Goal: Information Seeking & Learning: Learn about a topic

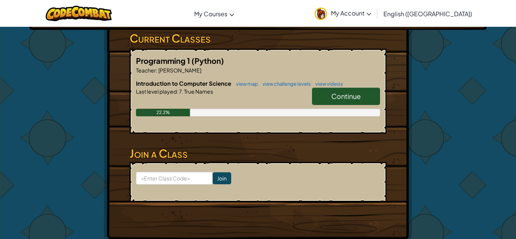
scroll to position [124, 0]
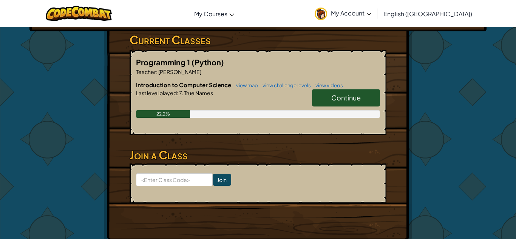
click at [339, 99] on span "Continue" at bounding box center [345, 97] width 29 height 9
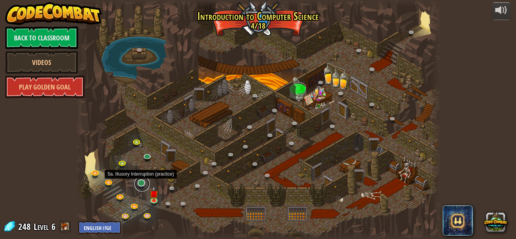
click at [141, 183] on link at bounding box center [142, 183] width 15 height 15
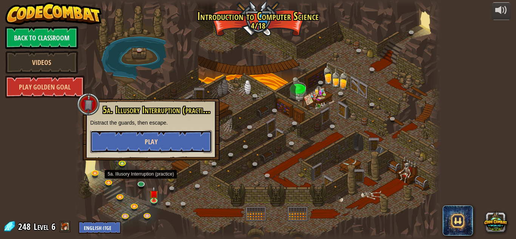
click at [153, 138] on span "Play" at bounding box center [151, 141] width 13 height 9
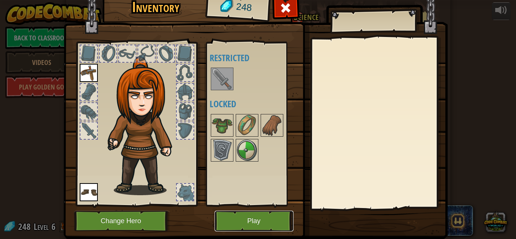
click at [286, 223] on button "Play" at bounding box center [254, 221] width 79 height 21
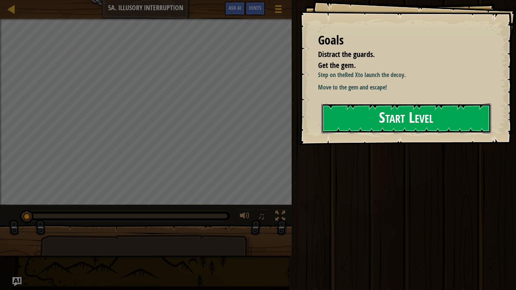
click at [381, 119] on button "Start Level" at bounding box center [407, 119] width 170 height 30
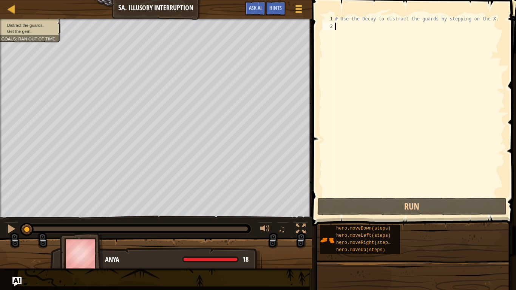
type textarea "h"
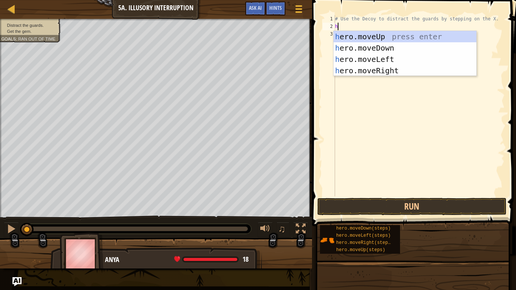
scroll to position [3, 0]
click at [374, 72] on div "h ero.moveUp press enter h ero.moveDown press enter h ero.moveLeft press enter …" at bounding box center [405, 65] width 143 height 68
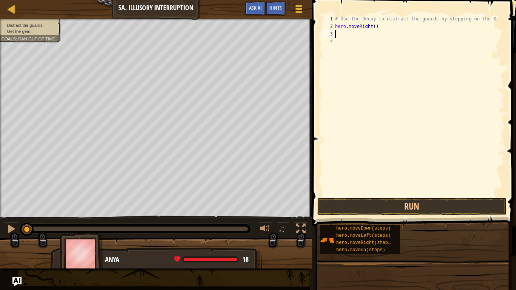
type textarea "h"
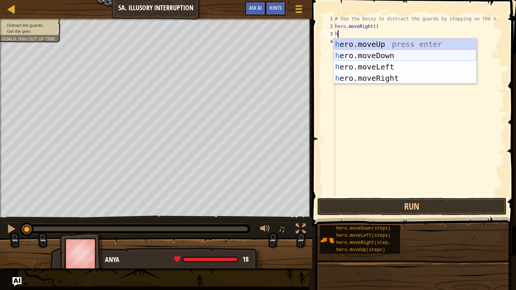
click at [380, 58] on div "h ero.moveUp press enter h ero.moveDown press enter h ero.moveLeft press enter …" at bounding box center [405, 73] width 143 height 68
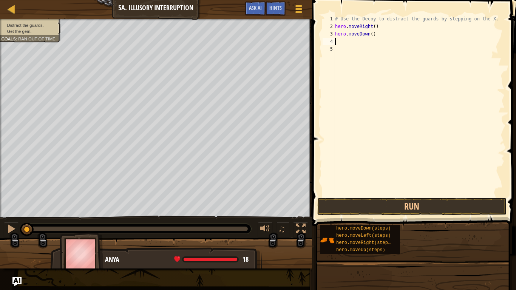
click at [372, 34] on div "# Use the Decoy to distract the guards by stepping on the X. hero . moveRight (…" at bounding box center [419, 113] width 171 height 197
type textarea "hero.moveDown(2)"
click at [357, 39] on div "# Use the Decoy to distract the guards by stepping on the X. hero . moveRight (…" at bounding box center [419, 113] width 171 height 197
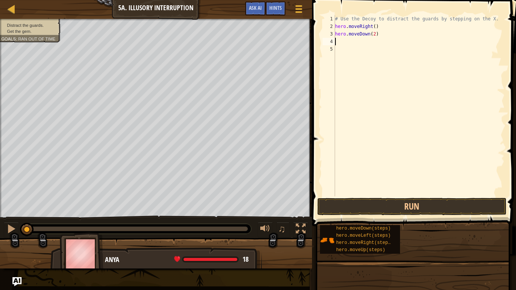
type textarea "h"
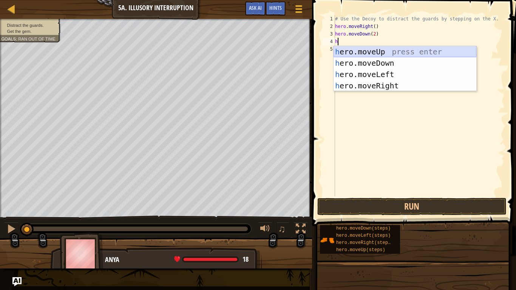
click at [367, 53] on div "h ero.moveUp press enter h ero.moveDown press enter h ero.moveLeft press enter …" at bounding box center [405, 80] width 143 height 68
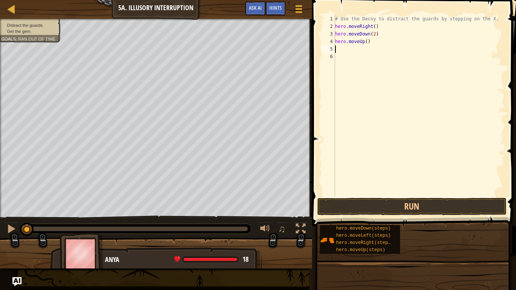
click at [366, 43] on div "# Use the Decoy to distract the guards by stepping on the X. hero . moveRight (…" at bounding box center [419, 113] width 171 height 197
type textarea "hero.moveUp(2)"
click at [351, 50] on div "# Use the Decoy to distract the guards by stepping on the X. hero . moveRight (…" at bounding box center [419, 113] width 171 height 197
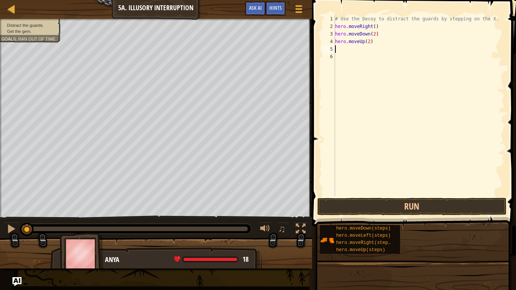
type textarea "h"
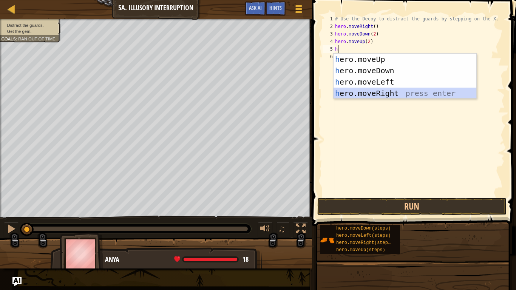
click at [363, 97] on div "h ero.moveUp press enter h ero.moveDown press enter h ero.moveLeft press enter …" at bounding box center [405, 88] width 143 height 68
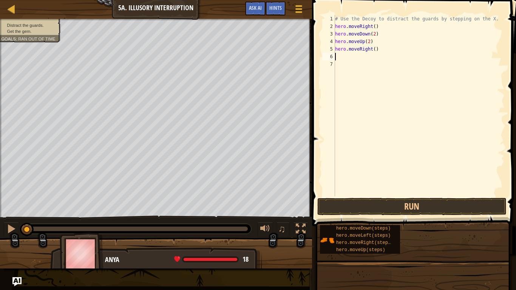
click at [374, 50] on div "# Use the Decoy to distract the guards by stepping on the X. hero . moveRight (…" at bounding box center [419, 113] width 171 height 197
type textarea "hero.moveRight(3)"
click at [353, 58] on div "# Use the Decoy to distract the guards by stepping on the X. hero . moveRight (…" at bounding box center [419, 113] width 171 height 197
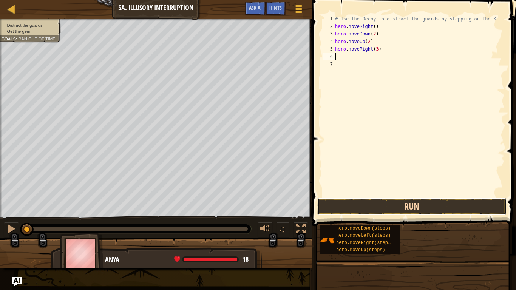
click at [352, 203] on button "Run" at bounding box center [411, 206] width 189 height 17
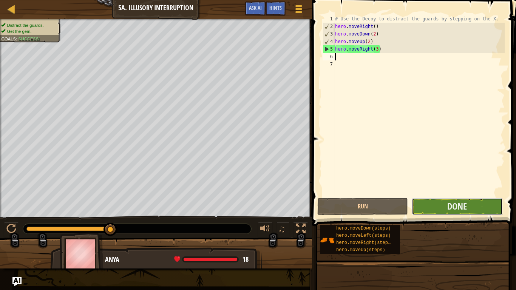
click at [431, 204] on button "Done" at bounding box center [457, 206] width 91 height 17
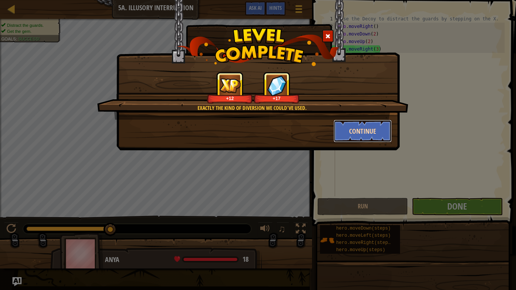
click at [350, 137] on button "Continue" at bounding box center [363, 131] width 59 height 23
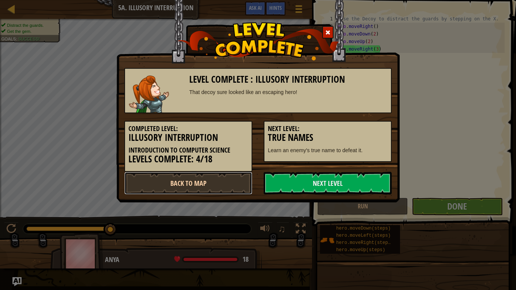
click at [220, 184] on link "Back to Map" at bounding box center [188, 183] width 128 height 23
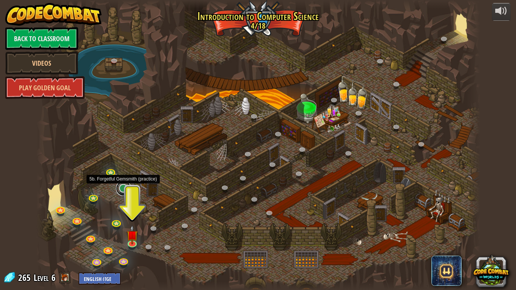
click at [123, 190] on link at bounding box center [123, 188] width 15 height 15
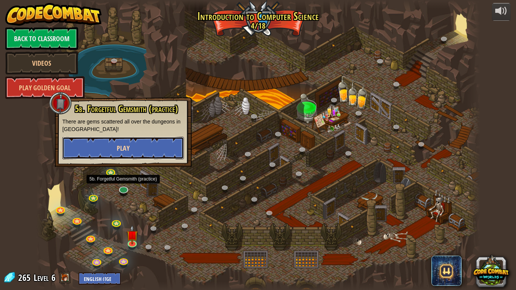
click at [112, 150] on button "Play" at bounding box center [123, 148] width 122 height 23
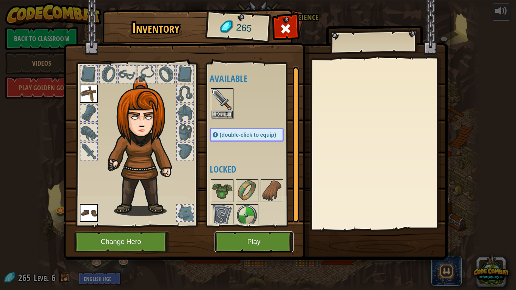
click at [250, 239] on button "Play" at bounding box center [254, 242] width 79 height 21
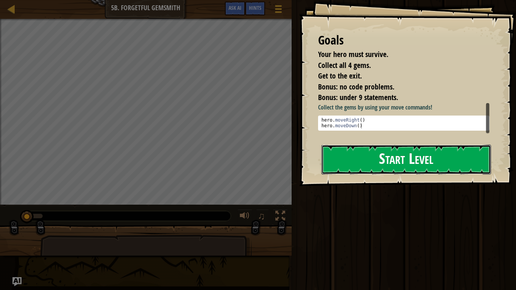
click at [382, 160] on button "Start Level" at bounding box center [407, 160] width 170 height 30
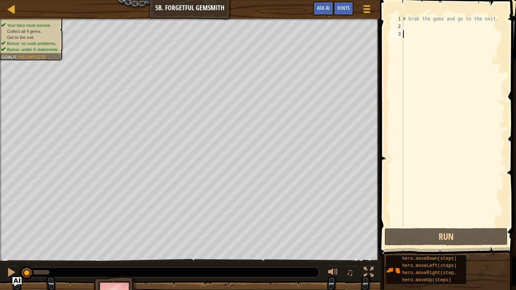
type textarea "h"
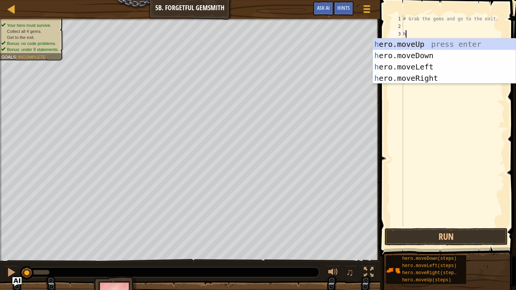
scroll to position [3, 0]
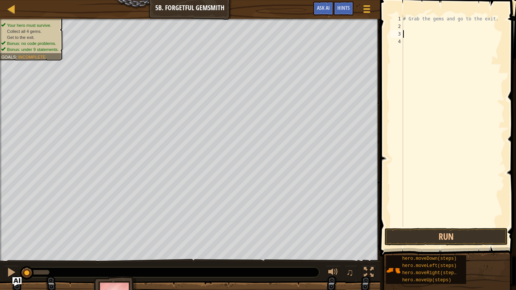
click at [408, 27] on div "# Grab the gems and go to the exit." at bounding box center [453, 128] width 103 height 227
type textarea "h"
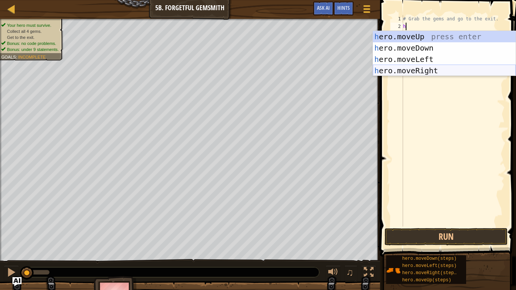
click at [411, 72] on div "h ero.moveUp press enter h ero.moveDown press enter h ero.moveLeft press enter …" at bounding box center [444, 65] width 143 height 68
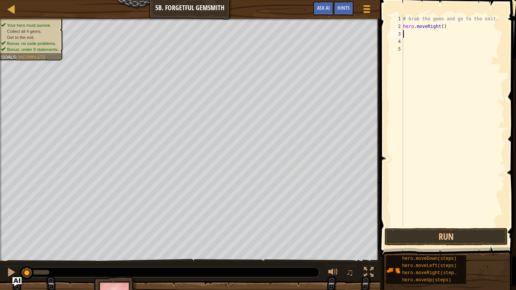
type textarea "h"
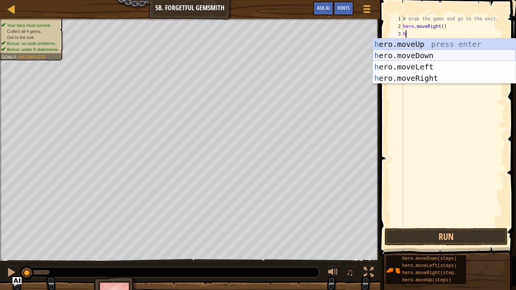
click at [408, 59] on div "h ero.moveUp press enter h ero.moveDown press enter h ero.moveLeft press enter …" at bounding box center [444, 73] width 143 height 68
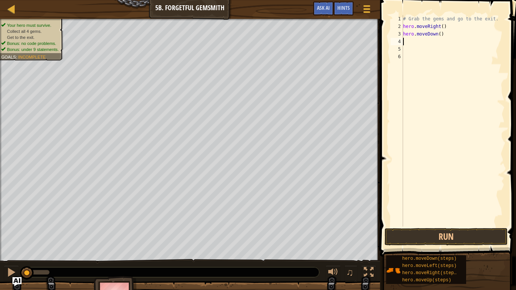
type textarea "h"
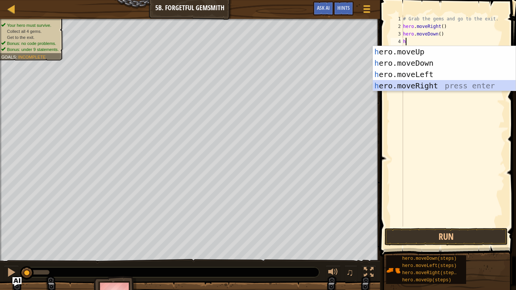
click at [412, 84] on div "h ero.moveUp press enter h ero.moveDown press enter h ero.moveLeft press enter …" at bounding box center [444, 80] width 143 height 68
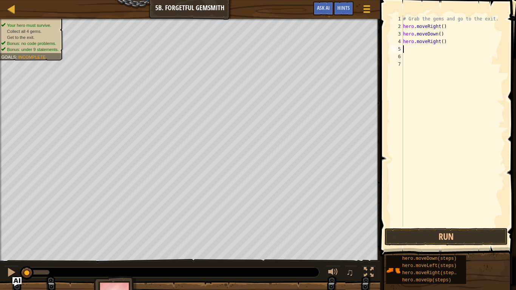
click at [443, 43] on div "# Grab the gems and go to the exit. hero . moveRight ( ) hero . moveDown ( ) he…" at bounding box center [453, 128] width 103 height 227
type textarea "hero.moveRight(2)"
click at [423, 51] on div "# Grab the gems and go to the exit. hero . moveRight ( ) hero . moveDown ( ) he…" at bounding box center [453, 128] width 103 height 227
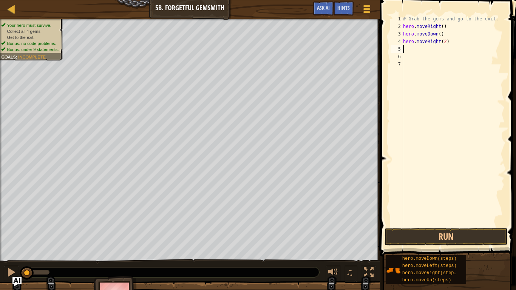
type textarea "h"
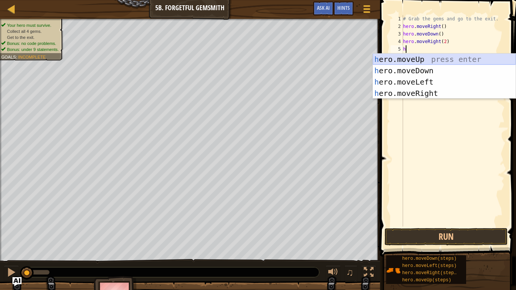
click at [421, 59] on div "h ero.moveUp press enter h ero.moveDown press enter h ero.moveLeft press enter …" at bounding box center [444, 88] width 143 height 68
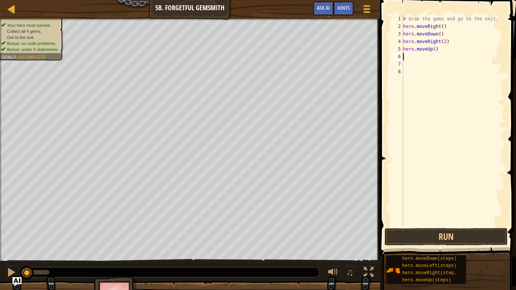
type textarea "h"
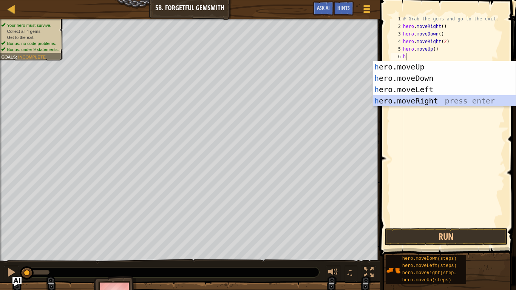
click at [419, 101] on div "h ero.moveUp press enter h ero.moveDown press enter h ero.moveLeft press enter …" at bounding box center [444, 95] width 143 height 68
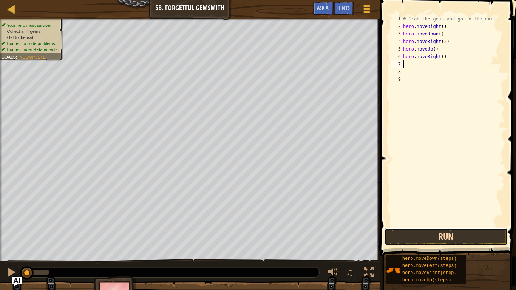
click at [414, 237] on button "Run" at bounding box center [446, 236] width 123 height 17
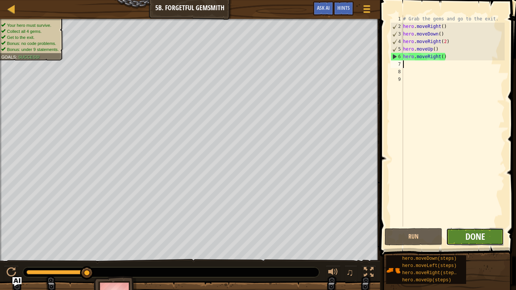
click at [470, 235] on span "Done" at bounding box center [476, 237] width 20 height 12
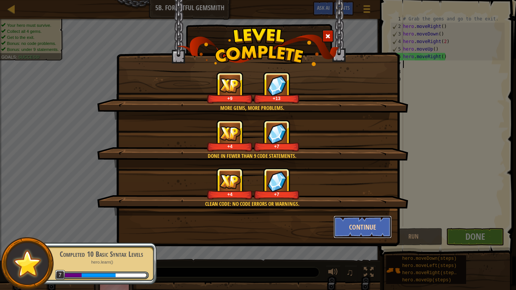
click at [380, 220] on button "Continue" at bounding box center [363, 227] width 59 height 23
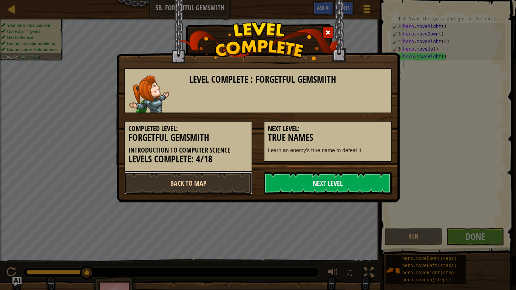
click at [199, 187] on link "Back to Map" at bounding box center [188, 183] width 128 height 23
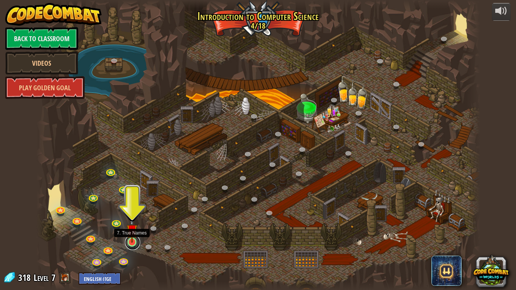
click at [134, 239] on link at bounding box center [132, 242] width 15 height 15
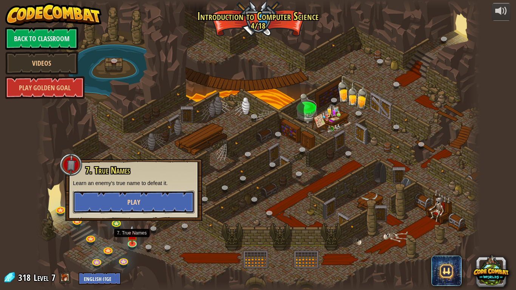
click at [145, 204] on button "Play" at bounding box center [134, 202] width 122 height 23
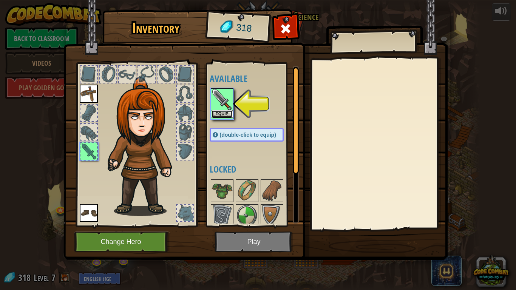
click at [225, 114] on button "Equip" at bounding box center [222, 114] width 21 height 8
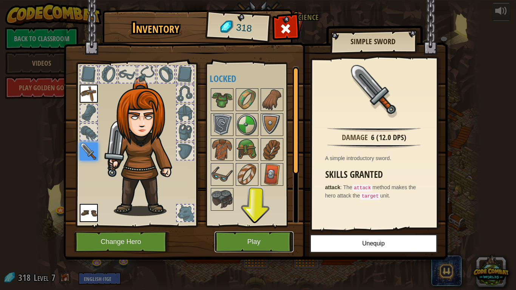
click at [266, 239] on button "Play" at bounding box center [254, 242] width 79 height 21
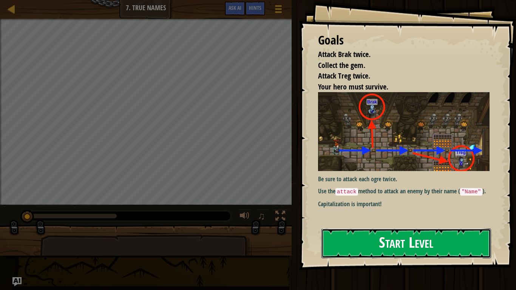
click at [384, 239] on button "Start Level" at bounding box center [407, 244] width 170 height 30
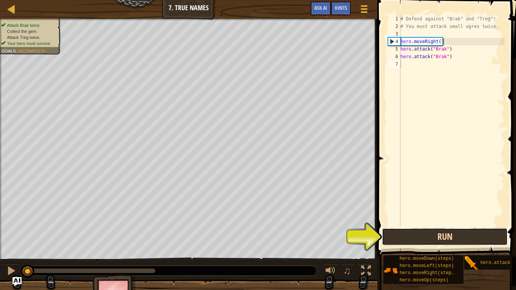
click at [418, 238] on button "Run" at bounding box center [445, 236] width 126 height 17
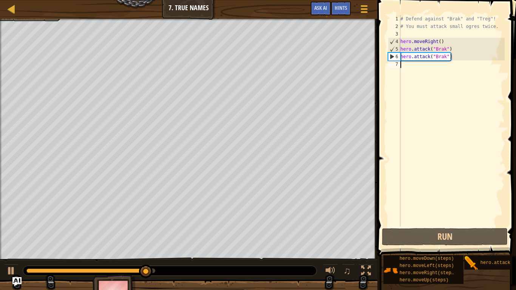
type textarea "h"
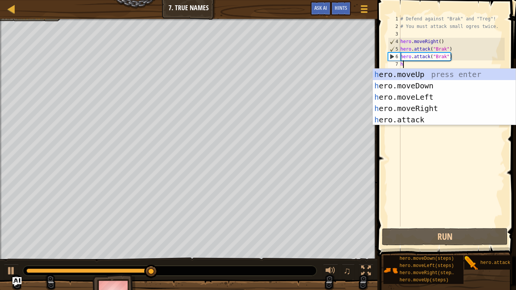
scroll to position [3, 0]
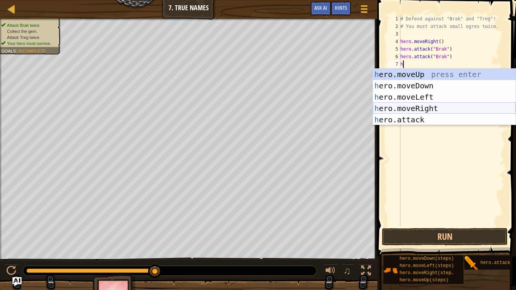
click at [420, 110] on div "h ero.moveUp press enter h ero.moveDown press enter h ero.moveLeft press enter …" at bounding box center [444, 108] width 143 height 79
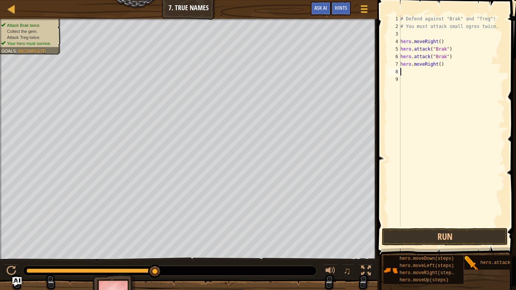
click at [440, 65] on div "# Defend against "Brak" and "Treg"! # You must attack small ogres twice. hero .…" at bounding box center [452, 128] width 106 height 227
type textarea "hero.moveRight(2)"
click at [409, 71] on div "# Defend against "Brak" and "Treg"! # You must attack small ogres twice. hero .…" at bounding box center [452, 128] width 106 height 227
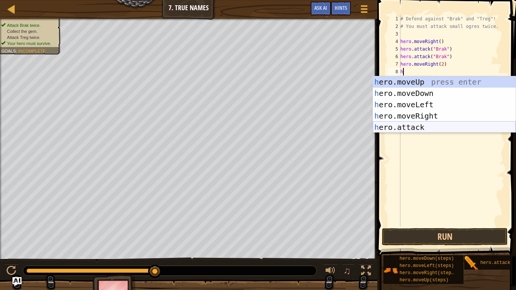
click at [406, 130] on div "h ero.moveUp press enter h ero.moveDown press enter h ero.moveLeft press enter …" at bounding box center [444, 115] width 143 height 79
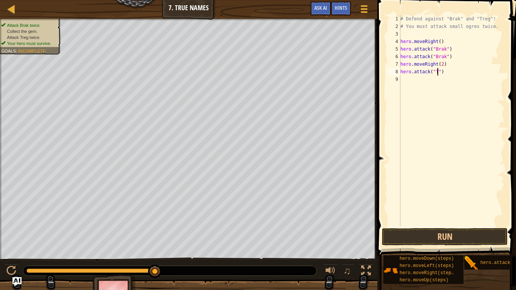
scroll to position [3, 5]
type textarea "hero.attack("Treg")"
click at [435, 84] on div "# Defend against "Brak" and "Treg"! # You must attack small ogres twice. hero .…" at bounding box center [452, 128] width 106 height 227
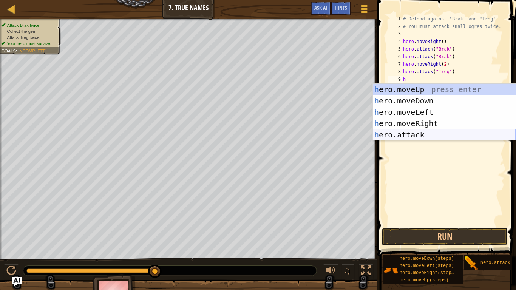
click at [424, 135] on div "h ero.moveUp press enter h ero.moveDown press enter h ero.moveLeft press enter …" at bounding box center [444, 123] width 143 height 79
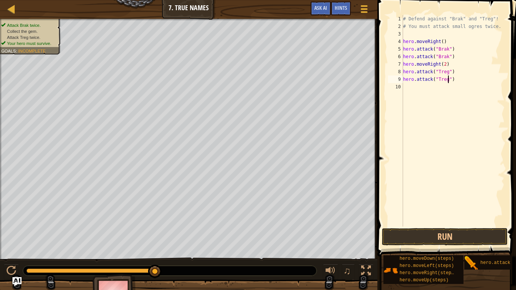
scroll to position [3, 6]
type textarea "hero.attack("Treg")"
click at [424, 234] on button "Run" at bounding box center [445, 236] width 126 height 17
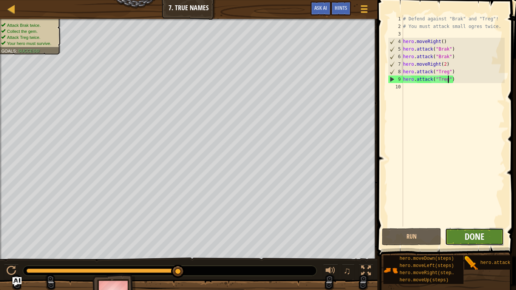
click at [477, 236] on span "Done" at bounding box center [475, 237] width 20 height 12
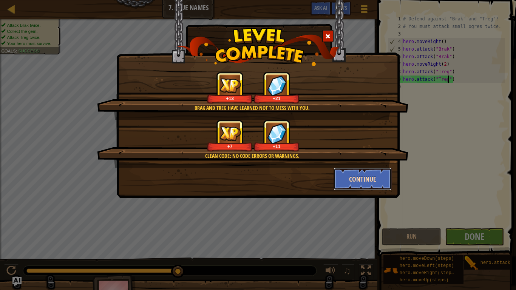
click at [376, 176] on button "Continue" at bounding box center [363, 179] width 59 height 23
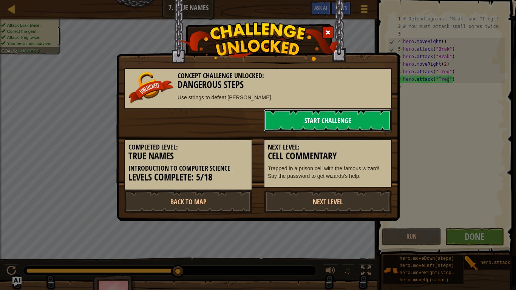
click at [355, 123] on link "Start Challenge" at bounding box center [328, 120] width 128 height 23
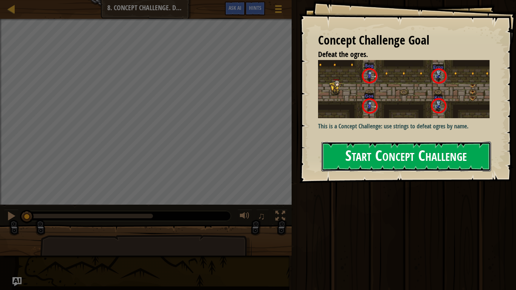
click at [370, 149] on button "Start Concept Challenge" at bounding box center [407, 157] width 170 height 30
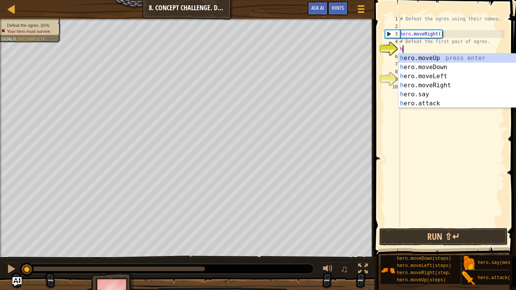
scroll to position [3, 0]
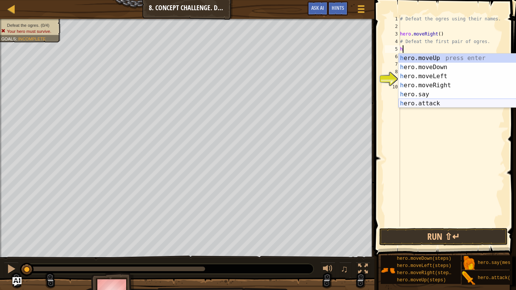
click at [427, 107] on div "h ero.moveUp press enter h ero.moveDown press enter h ero.moveLeft press enter …" at bounding box center [470, 90] width 143 height 73
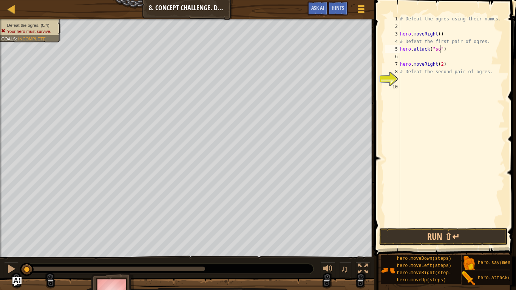
type textarea "hero.attack("sog")"
click at [410, 56] on div "# Defeat the ogres using their names. hero . moveRight ( ) # Defeat the first p…" at bounding box center [452, 128] width 106 height 227
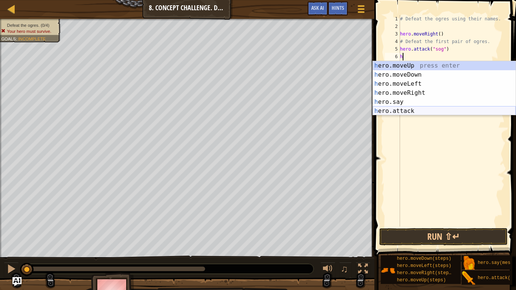
type textarea "h"
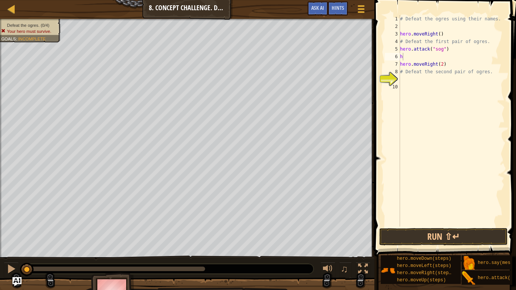
click at [398, 0] on body "Map Introduction to Computer Science 8. Concept Challenge. Dangerous Steps Game…" at bounding box center [258, 0] width 516 height 0
click at [413, 58] on div "# Defeat the ogres using their names. hero . moveRight ( ) # Defeat the first p…" at bounding box center [452, 128] width 106 height 227
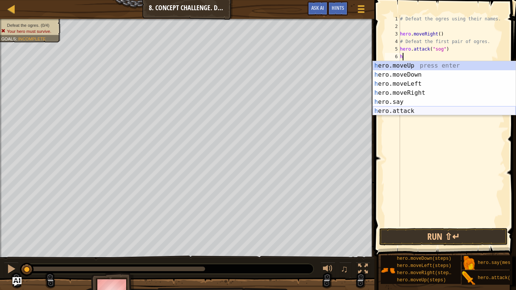
click at [415, 110] on div "h ero.moveUp press enter h ero.moveDown press enter h ero.moveLeft press enter …" at bounding box center [444, 97] width 143 height 73
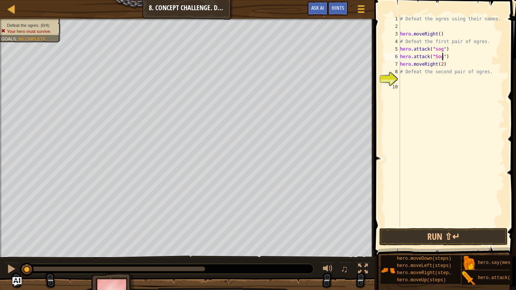
scroll to position [3, 6]
click at [436, 48] on div "# Defeat the ogres using their names. hero . moveRight ( ) # Defeat the first p…" at bounding box center [452, 128] width 106 height 227
type textarea "hero.attack("Sog")"
click at [418, 77] on div "# Defeat the ogres using their names. hero . moveRight ( ) # Defeat the first p…" at bounding box center [452, 128] width 106 height 227
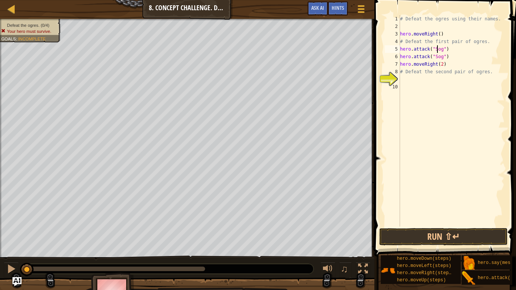
scroll to position [3, 0]
click at [443, 56] on div "# Defeat the ogres using their names. hero . moveRight ( ) # Defeat the first p…" at bounding box center [452, 128] width 106 height 227
type textarea "hero.attack("Gos")"
click at [405, 79] on div "# Defeat the ogres using their names. hero . moveRight ( ) # Defeat the first p…" at bounding box center [452, 128] width 106 height 227
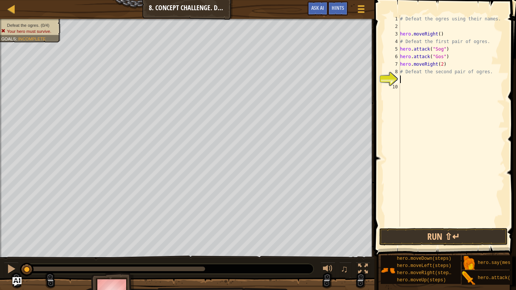
scroll to position [3, 0]
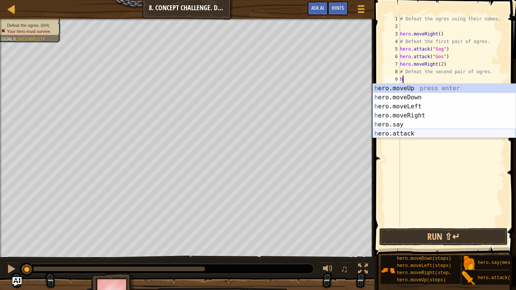
click at [402, 134] on div "h ero.moveUp press enter h ero.moveDown press enter h ero.moveLeft press enter …" at bounding box center [444, 120] width 143 height 73
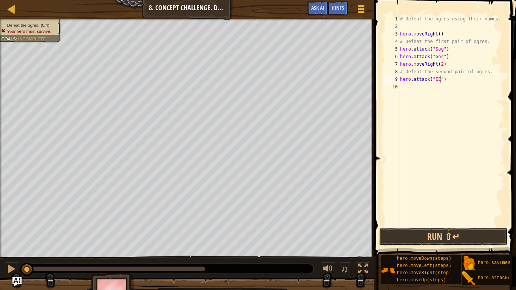
scroll to position [3, 6]
type textarea "hero.attack("Ergo")"
click at [416, 88] on div "# Defeat the ogres using their names. hero . moveRight ( ) # Defeat the first p…" at bounding box center [452, 128] width 106 height 227
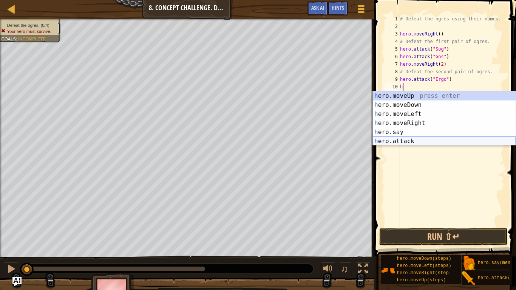
click at [416, 143] on div "h ero.moveUp press enter h ero.moveDown press enter h ero.moveLeft press enter …" at bounding box center [444, 127] width 143 height 73
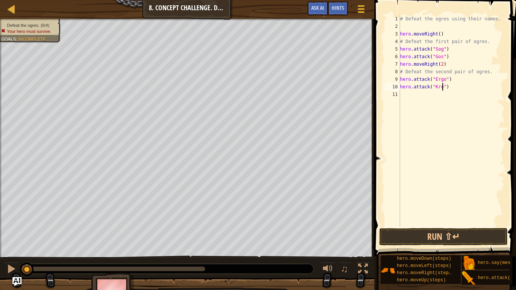
scroll to position [3, 6]
type textarea "hero.attack("Kro")"
click at [431, 235] on button "Run ⇧↵" at bounding box center [443, 236] width 128 height 17
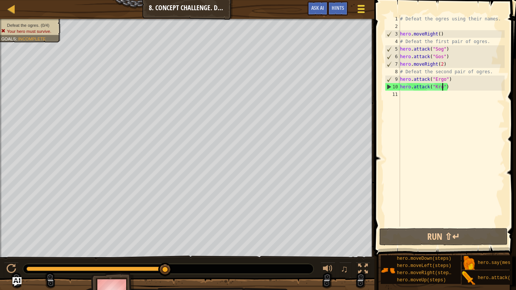
click at [362, 11] on div at bounding box center [361, 8] width 10 height 11
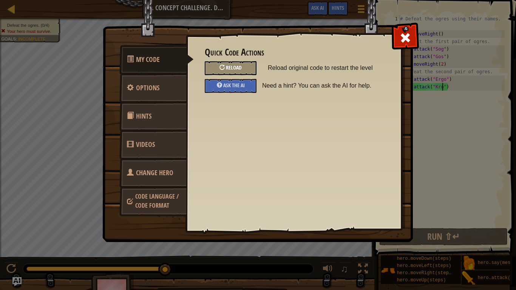
click at [240, 66] on span "Reload" at bounding box center [234, 67] width 16 height 7
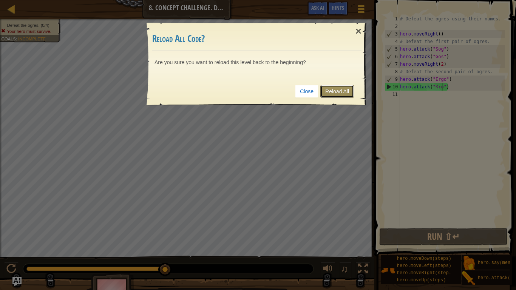
click at [337, 91] on link "Reload All" at bounding box center [337, 91] width 34 height 13
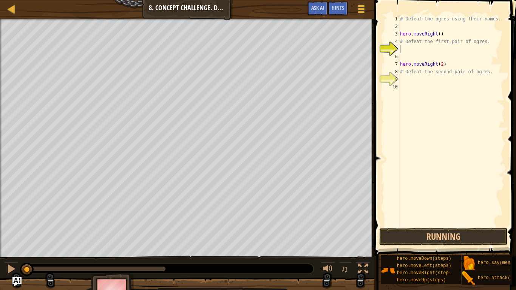
scroll to position [3, 0]
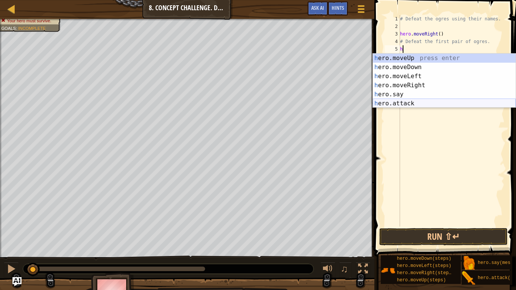
click at [405, 104] on div "h ero.moveUp press enter h ero.moveDown press enter h ero.moveLeft press enter …" at bounding box center [444, 90] width 143 height 73
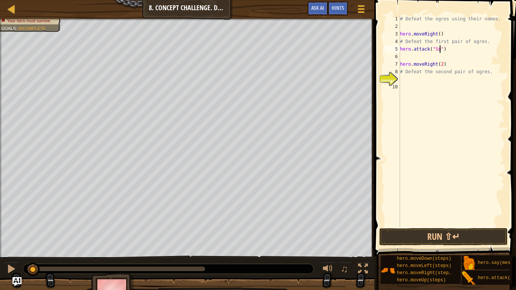
scroll to position [3, 6]
type textarea "hero.attack("Sog2")"
click at [425, 59] on div "# Defeat the ogres using their names. hero . moveRight ( ) # Defeat the first p…" at bounding box center [452, 128] width 106 height 227
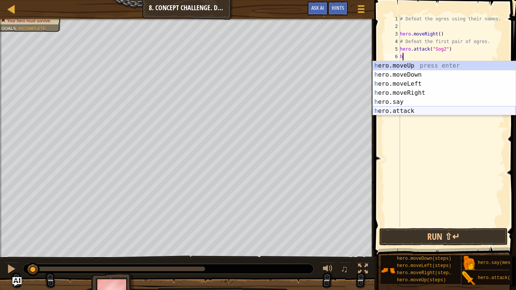
click at [407, 113] on div "h ero.moveUp press enter h ero.moveDown press enter h ero.moveLeft press enter …" at bounding box center [444, 97] width 143 height 73
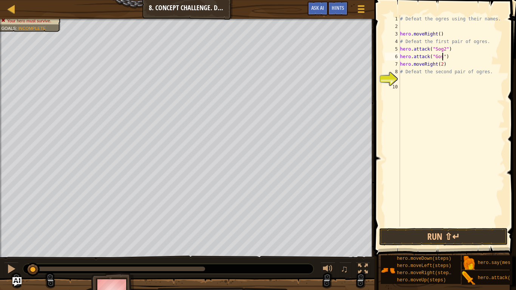
scroll to position [3, 6]
type textarea "hero.attack("Gos2")"
click at [412, 81] on div "# Defeat the ogres using their names. hero . moveRight ( ) # Defeat the first p…" at bounding box center [452, 128] width 106 height 227
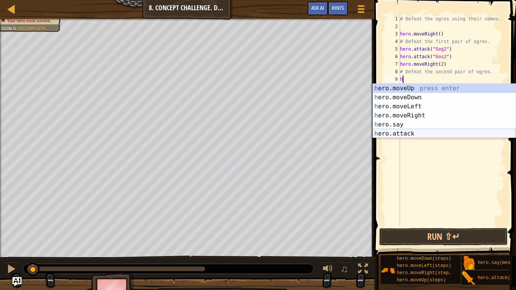
click at [423, 135] on div "h ero.moveUp press enter h ero.moveDown press enter h ero.moveLeft press enter …" at bounding box center [444, 120] width 143 height 73
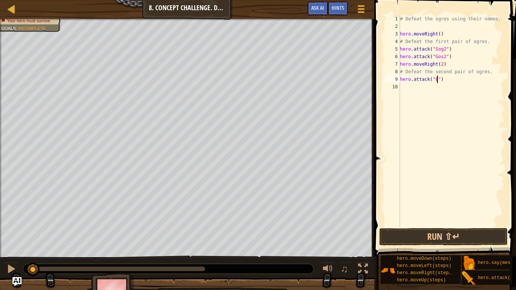
scroll to position [3, 6]
type textarea "hero.attack("Ergo2")"
click at [447, 89] on div "# Defeat the ogres using their names. hero . moveRight ( ) # Defeat the first p…" at bounding box center [452, 128] width 106 height 227
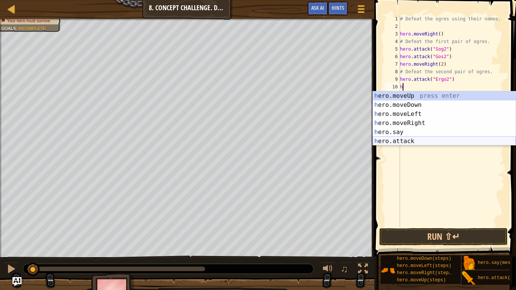
click at [412, 143] on div "h ero.moveUp press enter h ero.moveDown press enter h ero.moveLeft press enter …" at bounding box center [444, 127] width 143 height 73
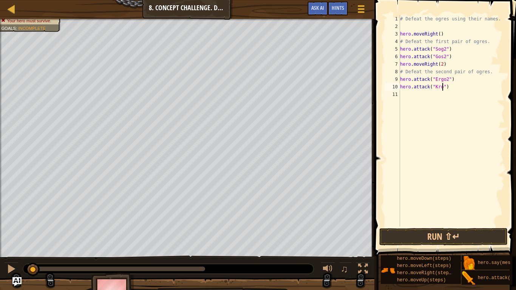
scroll to position [3, 7]
click at [442, 239] on button "Run ⇧↵" at bounding box center [443, 236] width 128 height 17
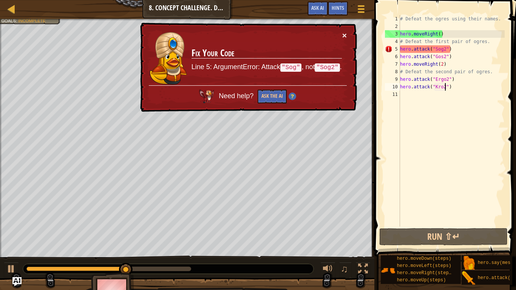
click at [345, 37] on button "×" at bounding box center [344, 35] width 5 height 8
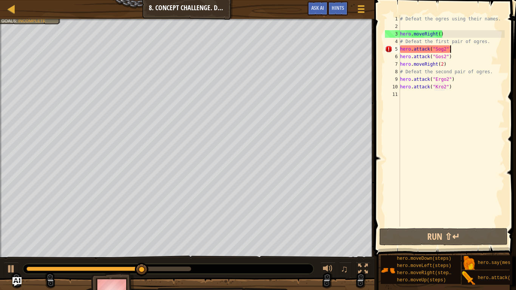
click at [451, 49] on div "# Defeat the ogres using their names. hero . moveRight ( ) # Defeat the first p…" at bounding box center [452, 128] width 106 height 227
click at [454, 49] on div "# Defeat the ogres using their names. hero . moveRight ( ) # Defeat the first p…" at bounding box center [452, 128] width 106 height 227
click at [444, 48] on div "# Defeat the ogres using their names. hero . moveRight ( ) # Defeat the first p…" at bounding box center [452, 128] width 106 height 227
type textarea "hero.attack("Sog")"
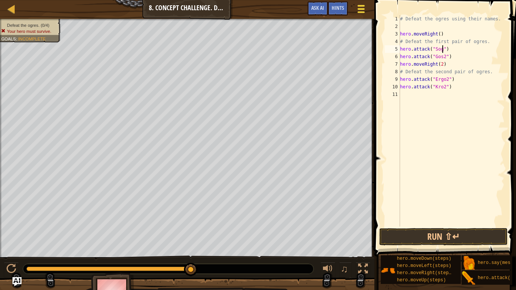
click at [366, 7] on div at bounding box center [361, 8] width 10 height 11
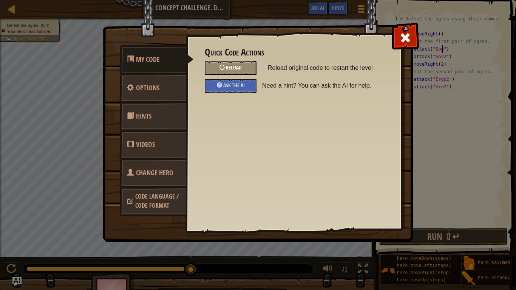
click at [239, 69] on span "Reload" at bounding box center [234, 67] width 16 height 7
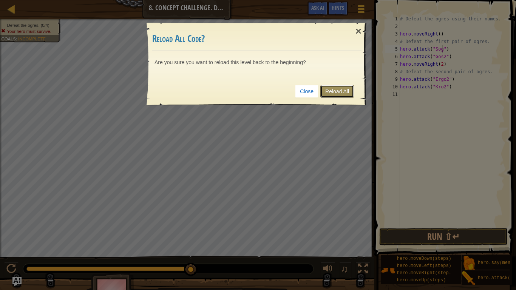
click at [323, 91] on link "Reload All" at bounding box center [337, 91] width 34 height 13
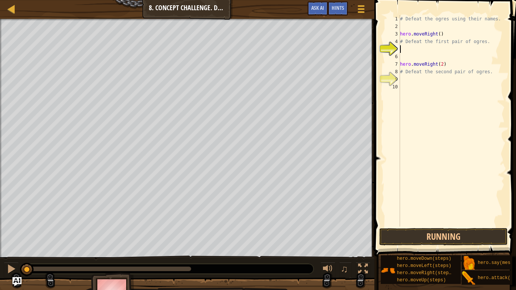
scroll to position [3, 0]
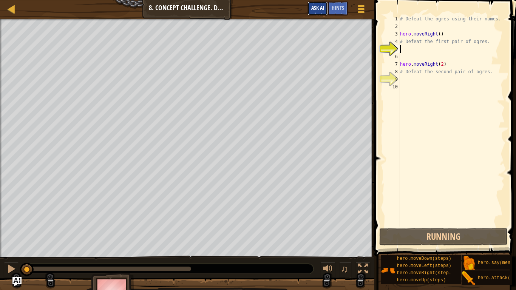
click at [317, 12] on button "Ask AI" at bounding box center [318, 9] width 20 height 14
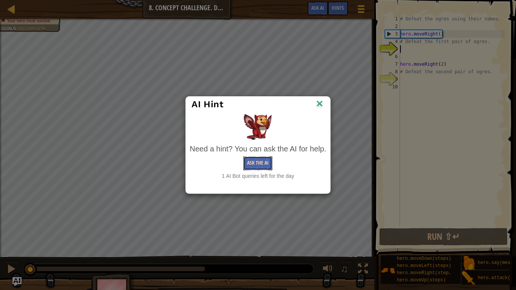
click at [257, 166] on button "Ask the AI" at bounding box center [257, 163] width 29 height 14
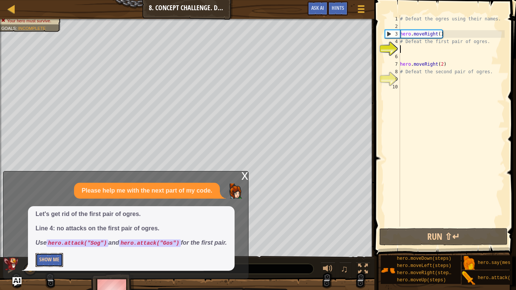
click at [46, 239] on button "Show Me" at bounding box center [50, 260] width 28 height 14
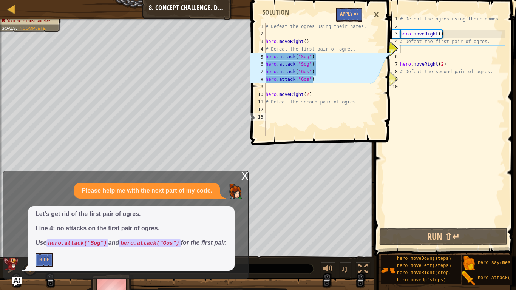
click at [408, 51] on div "# Defeat the ogres using their names. hero . moveRight ( ) # Defeat the first p…" at bounding box center [452, 128] width 106 height 227
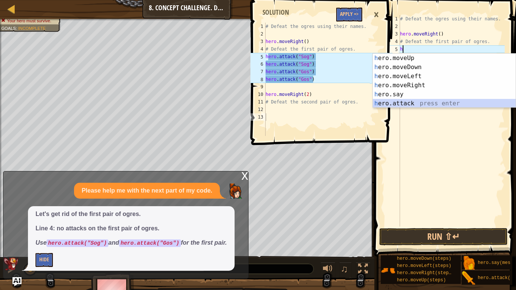
click at [409, 104] on div "h ero.moveUp press enter h ero.moveDown press enter h ero.moveLeft press enter …" at bounding box center [444, 90] width 143 height 73
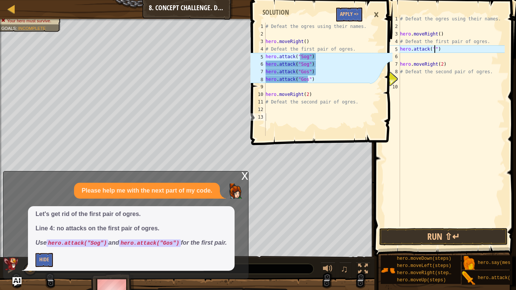
scroll to position [3, 6]
type textarea "hero.attack("Sog")"
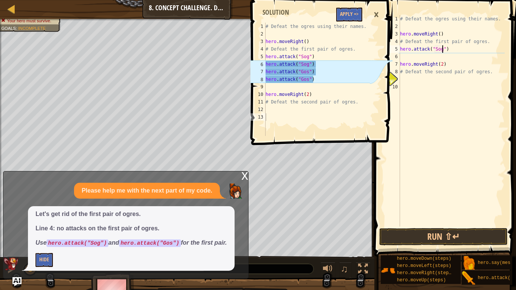
click at [449, 57] on div "# Defeat the ogres using their names. hero . moveRight ( ) # Defeat the first p…" at bounding box center [452, 128] width 106 height 227
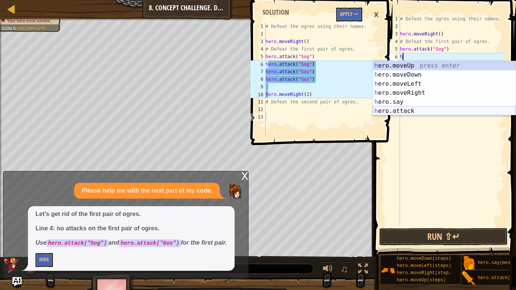
click at [425, 111] on div "h ero.moveUp press enter h ero.moveDown press enter h ero.moveLeft press enter …" at bounding box center [444, 97] width 143 height 73
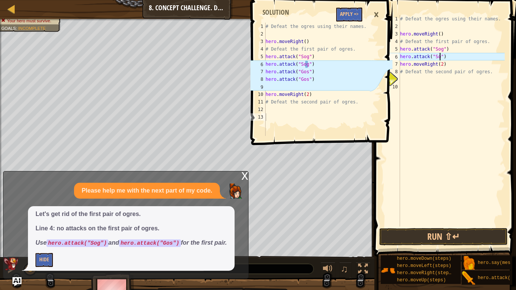
type textarea "hero.attack("Sog")"
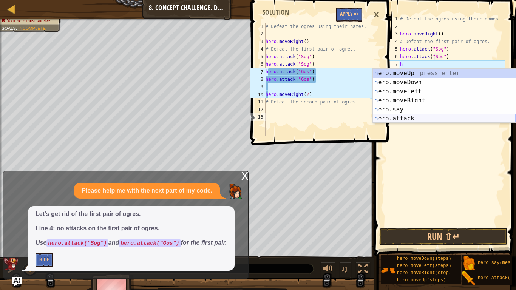
click at [437, 118] on div "h ero.moveUp press enter h ero.moveDown press enter h ero.moveLeft press enter …" at bounding box center [444, 105] width 143 height 73
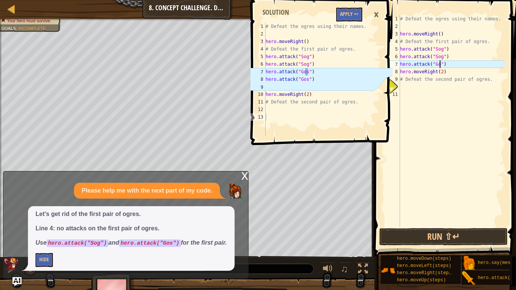
type textarea "hero.attack("Gos")"
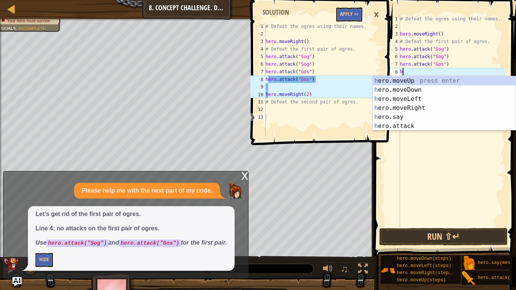
scroll to position [3, 0]
click at [404, 126] on div "he ro.moveUp press enter he ro.moveDown press enter he ro.moveLeft press enter …" at bounding box center [444, 112] width 143 height 73
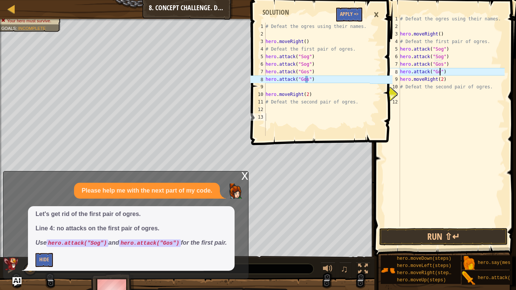
type textarea "hero.attack("Gos")"
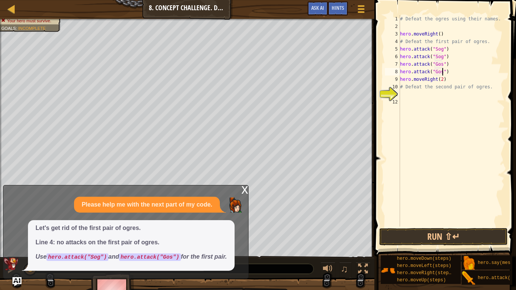
click at [416, 95] on div "# Defeat the ogres using their names. hero . moveRight ( ) # Defeat the first p…" at bounding box center [452, 128] width 106 height 227
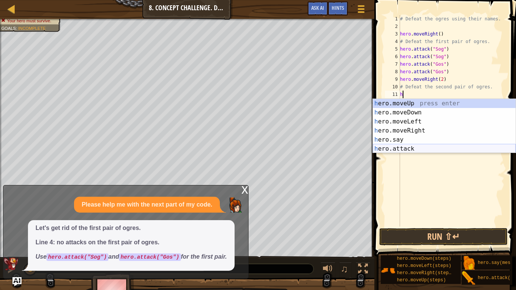
click at [403, 150] on div "h ero.moveUp press enter h ero.moveDown press enter h ero.moveLeft press enter …" at bounding box center [444, 135] width 143 height 73
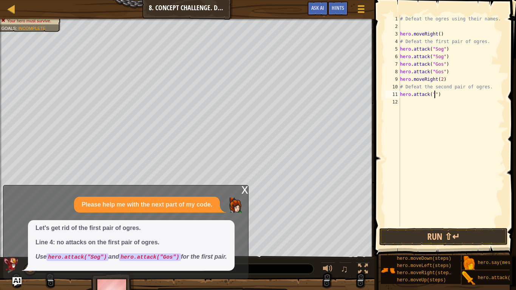
scroll to position [3, 6]
type textarea "hero.attack("Ergo")"
click at [417, 103] on div "# Defeat the ogres using their names. hero . moveRight ( ) # Defeat the first p…" at bounding box center [452, 128] width 106 height 227
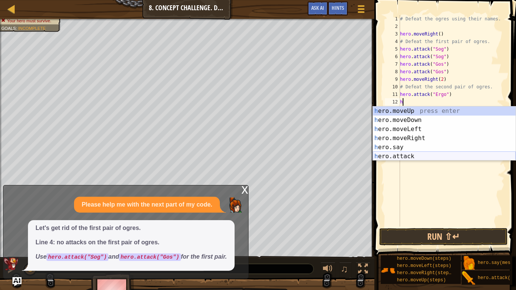
click at [410, 157] on div "h ero.moveUp press enter h ero.moveDown press enter h ero.moveLeft press enter …" at bounding box center [444, 143] width 143 height 73
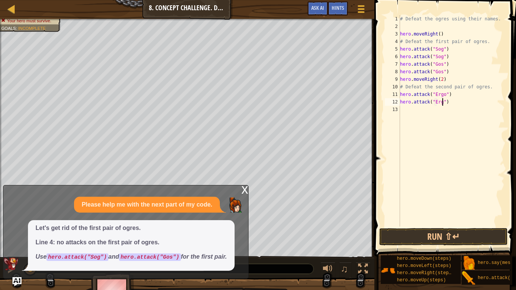
scroll to position [3, 7]
type textarea "hero.attack("Ergo")"
click at [420, 111] on div "# Defeat the ogres using their names. hero . moveRight ( ) # Defeat the first p…" at bounding box center [452, 128] width 106 height 227
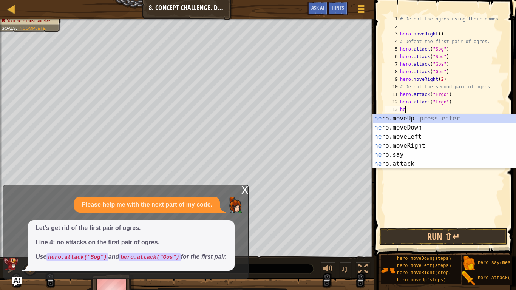
scroll to position [3, 0]
click at [399, 165] on div "he ro.moveUp press enter he ro.moveDown press enter he ro.moveLeft press enter …" at bounding box center [444, 150] width 143 height 73
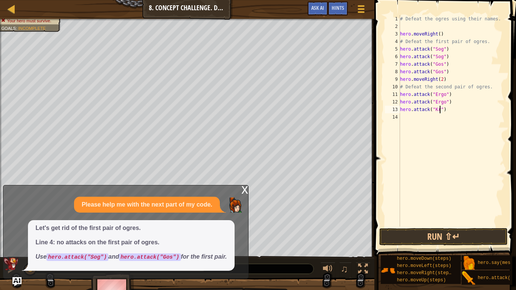
type textarea "hero.attack("Kro")"
click at [438, 117] on div "# Defeat the ogres using their names. hero . moveRight ( ) # Defeat the first p…" at bounding box center [452, 128] width 106 height 227
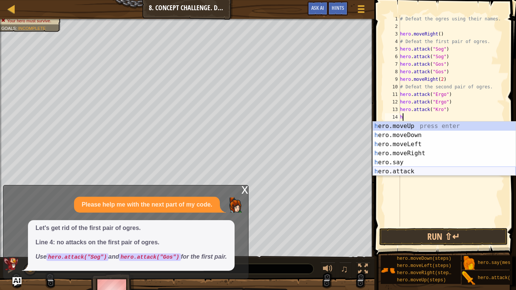
click at [399, 173] on div "h ero.moveUp press enter h ero.moveDown press enter h ero.moveLeft press enter …" at bounding box center [444, 158] width 143 height 73
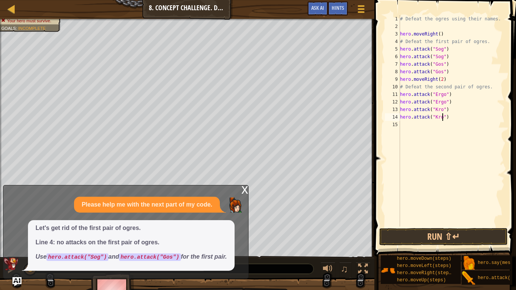
scroll to position [3, 6]
type textarea "hero.attack("Kro")"
click at [407, 238] on button "Run ⇧↵" at bounding box center [443, 236] width 128 height 17
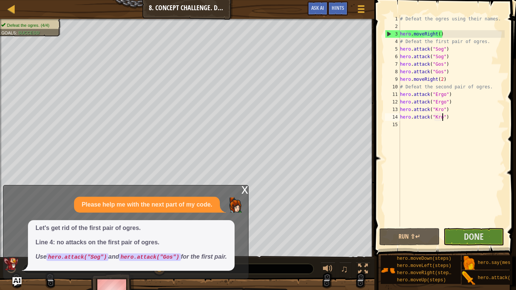
click at [404, 128] on div "# Defeat the ogres using their names. hero . moveRight ( ) # Defeat the first p…" at bounding box center [452, 128] width 106 height 227
type textarea "h"
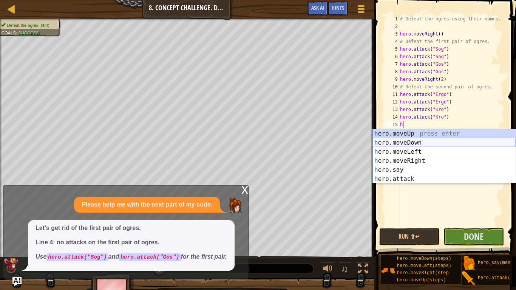
click at [399, 142] on div "h ero.moveUp press enter h ero.moveDown press enter h ero.moveLeft press enter …" at bounding box center [444, 165] width 143 height 73
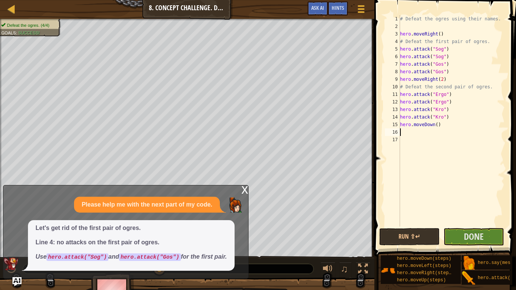
click at [436, 126] on div "# Defeat the ogres using their names. hero . moveRight ( ) # Defeat the first p…" at bounding box center [452, 128] width 106 height 227
type textarea "hero.moveDown(1)"
click at [412, 239] on button "Run ⇧↵" at bounding box center [409, 236] width 60 height 17
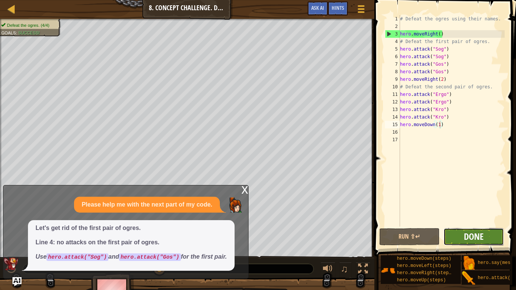
click at [475, 238] on span "Done" at bounding box center [474, 237] width 20 height 12
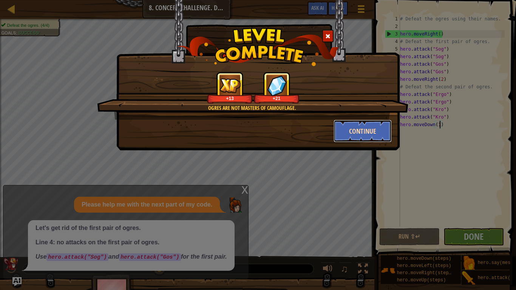
click at [357, 125] on button "Continue" at bounding box center [363, 131] width 59 height 23
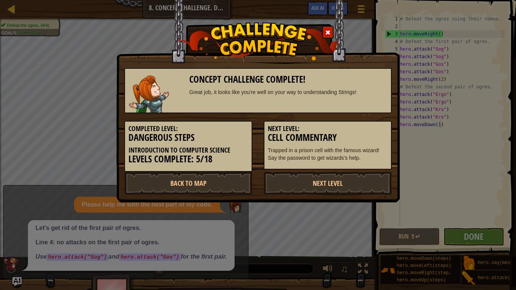
click at [356, 128] on h5 "Next Level:" at bounding box center [328, 129] width 120 height 8
click at [214, 179] on link "Back to Map" at bounding box center [188, 183] width 128 height 23
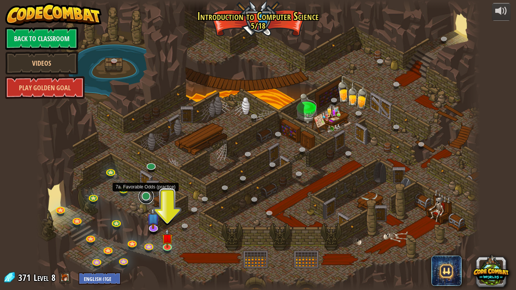
click at [145, 198] on link at bounding box center [146, 196] width 15 height 15
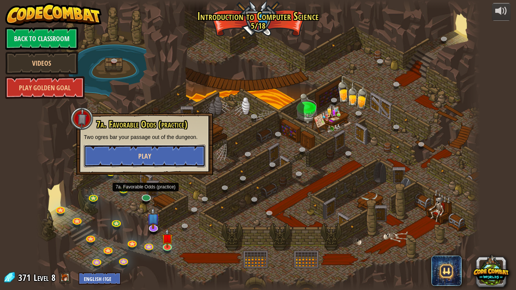
click at [156, 149] on button "Play" at bounding box center [145, 156] width 122 height 23
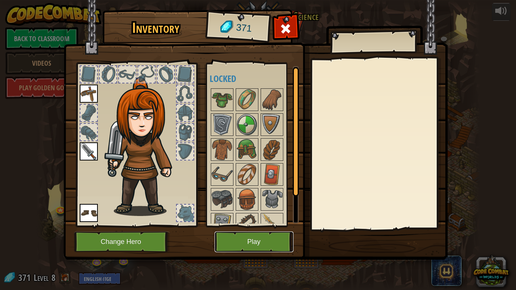
click at [242, 239] on button "Play" at bounding box center [254, 242] width 79 height 21
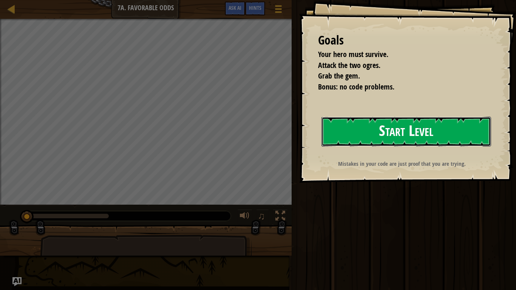
click at [380, 127] on button "Start Level" at bounding box center [407, 132] width 170 height 30
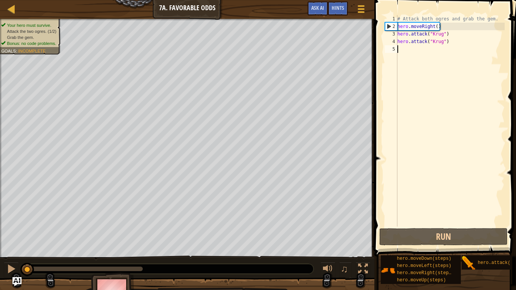
type textarea "h"
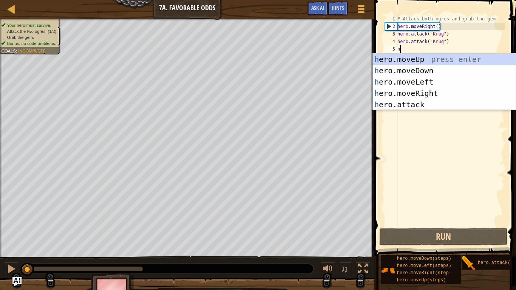
scroll to position [3, 0]
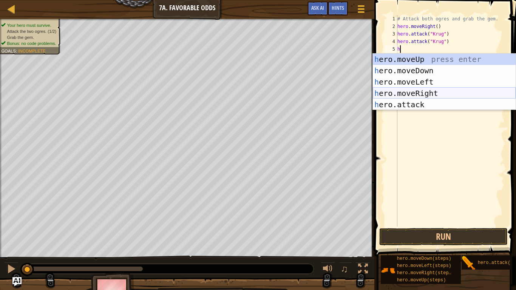
click at [414, 93] on div "h ero.moveUp press enter h ero.moveDown press enter h ero.moveLeft press enter …" at bounding box center [444, 93] width 143 height 79
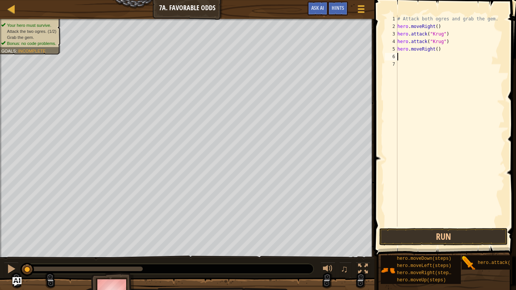
type textarea "h"
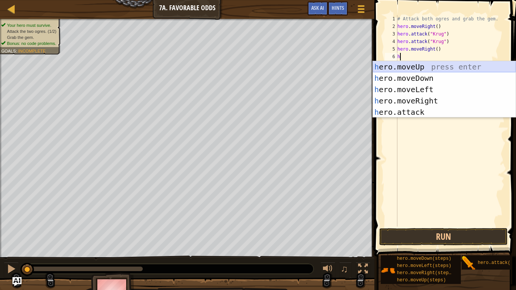
click at [410, 65] on div "h ero.moveUp press enter h ero.moveDown press enter h ero.moveLeft press enter …" at bounding box center [444, 100] width 143 height 79
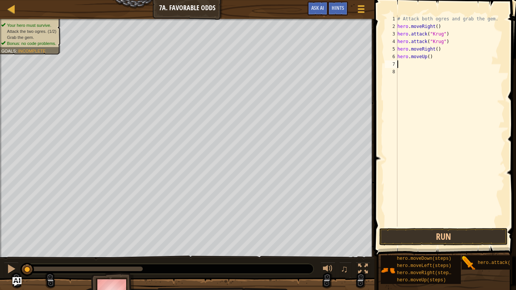
type textarea "h"
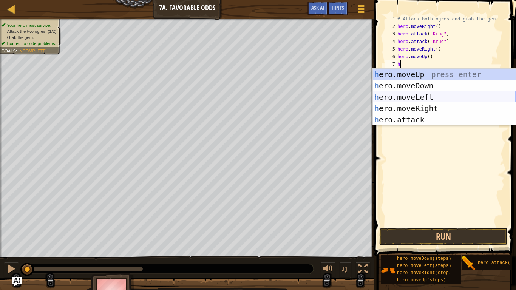
click at [412, 98] on div "h ero.moveUp press enter h ero.moveDown press enter h ero.moveLeft press enter …" at bounding box center [444, 108] width 143 height 79
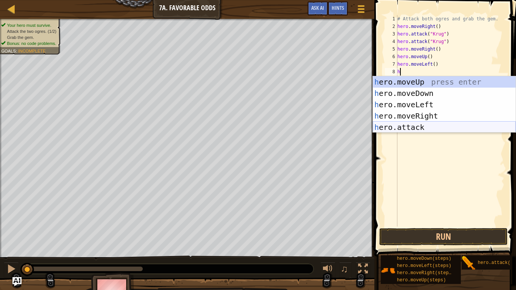
click at [409, 128] on div "h ero.moveUp press enter h ero.moveDown press enter h ero.moveLeft press enter …" at bounding box center [444, 115] width 143 height 79
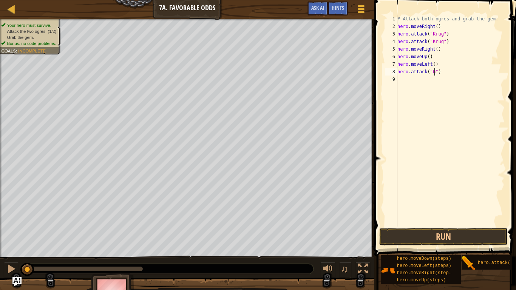
scroll to position [3, 6]
type textarea "hero.attack("Grump")"
click at [413, 80] on div "# Attack both ogres and grab the gem. hero . moveRight ( ) hero . attack ( "[PE…" at bounding box center [450, 128] width 109 height 227
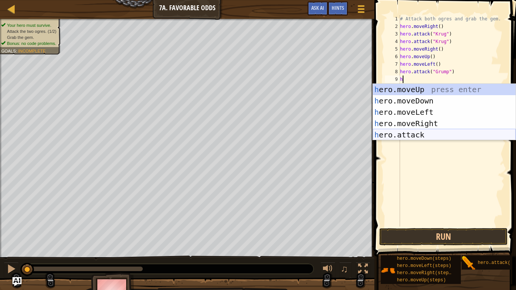
click at [410, 132] on div "h ero.moveUp press enter h ero.moveDown press enter h ero.moveLeft press enter …" at bounding box center [444, 123] width 143 height 79
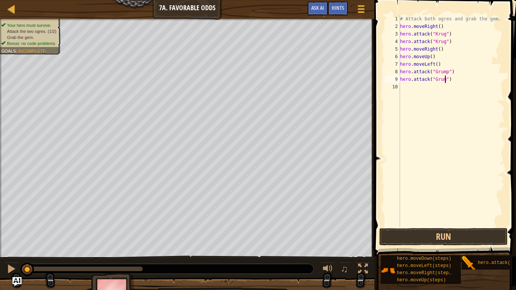
type textarea "hero.attack("Grump")"
click at [408, 88] on div "# Attack both ogres and grab the gem. hero . moveRight ( ) hero . attack ( "[PE…" at bounding box center [452, 128] width 106 height 227
type textarea "h"
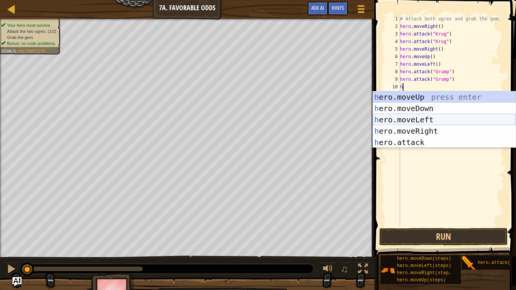
click at [415, 122] on div "h ero.moveUp press enter h ero.moveDown press enter h ero.moveLeft press enter …" at bounding box center [444, 130] width 143 height 79
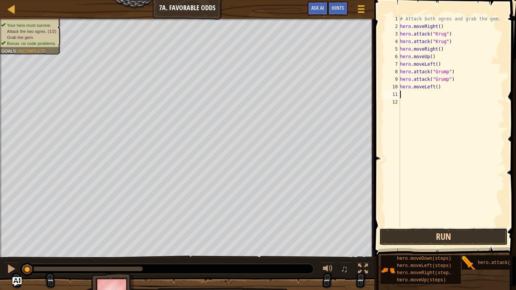
click at [403, 238] on button "Run" at bounding box center [443, 236] width 128 height 17
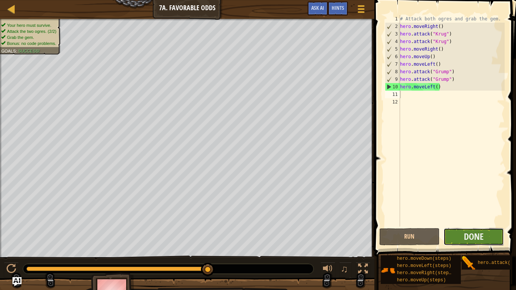
click at [463, 237] on button "Done" at bounding box center [474, 236] width 60 height 17
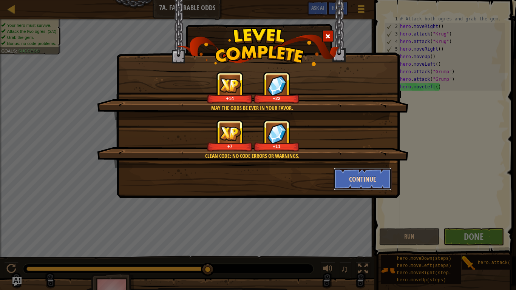
click at [350, 184] on button "Continue" at bounding box center [363, 179] width 59 height 23
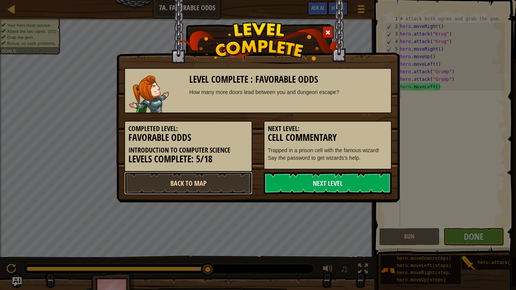
click at [200, 178] on link "Back to Map" at bounding box center [188, 183] width 128 height 23
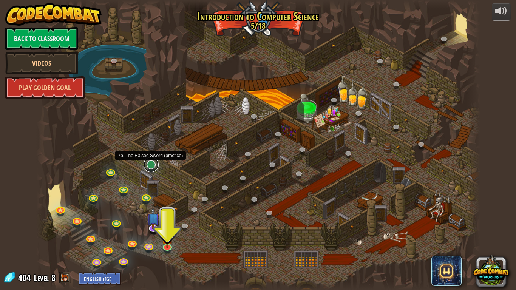
click at [150, 166] on link at bounding box center [151, 164] width 15 height 15
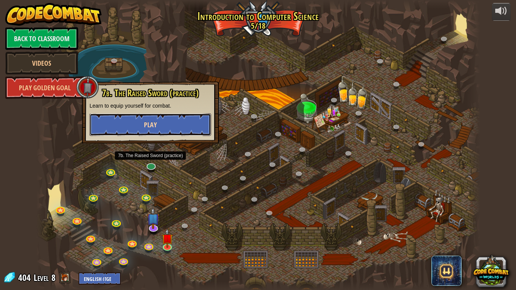
click at [176, 121] on button "Play" at bounding box center [151, 124] width 122 height 23
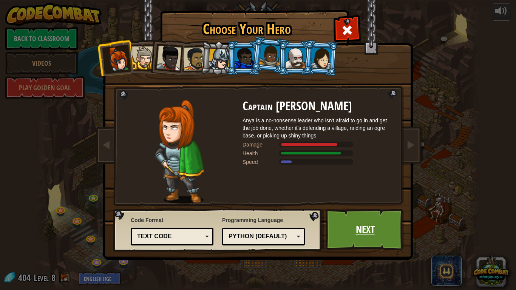
click at [354, 223] on link "Next" at bounding box center [365, 230] width 79 height 42
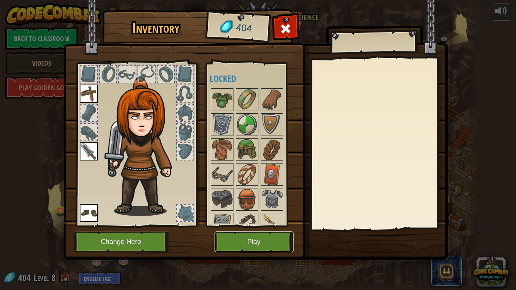
click at [257, 239] on button "Play" at bounding box center [254, 242] width 79 height 21
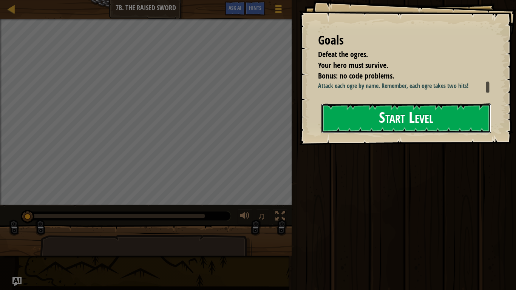
click at [374, 121] on button "Start Level" at bounding box center [407, 119] width 170 height 30
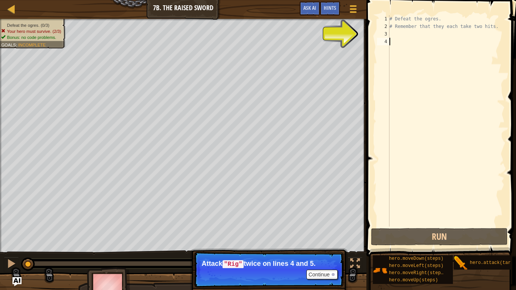
scroll to position [3, 0]
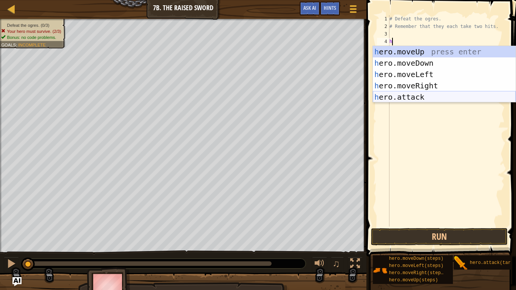
click at [399, 99] on div "h ero.moveUp press enter h ero.moveDown press enter h ero.moveLeft press enter …" at bounding box center [444, 85] width 143 height 79
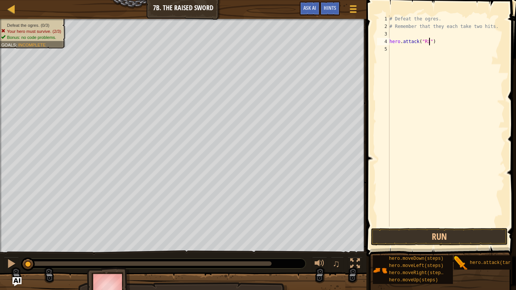
type textarea "hero.attack("Rig")"
click at [401, 47] on div "# Defeat the ogres. # Remember that they each take two hits. hero . attack ( "R…" at bounding box center [446, 128] width 117 height 227
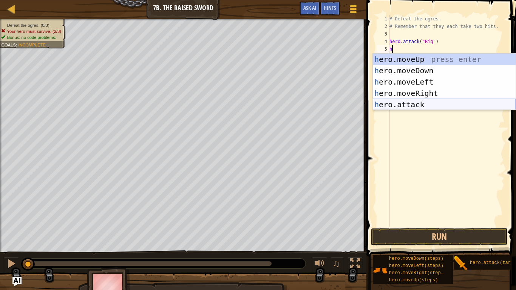
click at [418, 107] on div "h ero.moveUp press enter h ero.moveDown press enter h ero.moveLeft press enter …" at bounding box center [444, 93] width 143 height 79
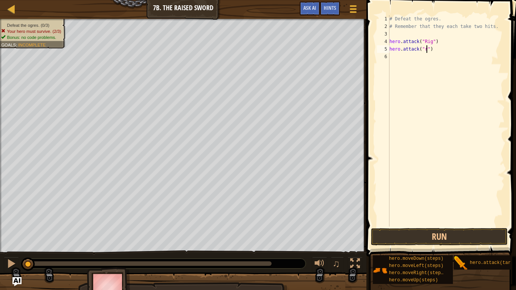
scroll to position [3, 5]
type textarea "hero.attack("Rig")"
click at [401, 58] on div "# Defeat the ogres. # Remember that they each take two hits. hero . attack ( "R…" at bounding box center [446, 128] width 117 height 227
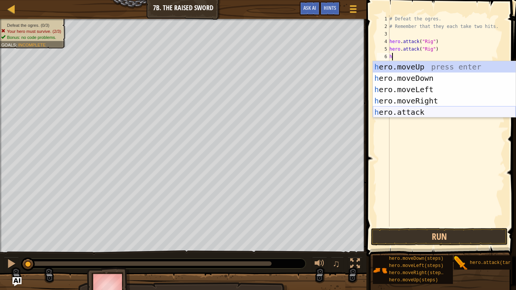
click at [403, 112] on div "h ero.moveUp press enter h ero.moveDown press enter h ero.moveLeft press enter …" at bounding box center [444, 100] width 143 height 79
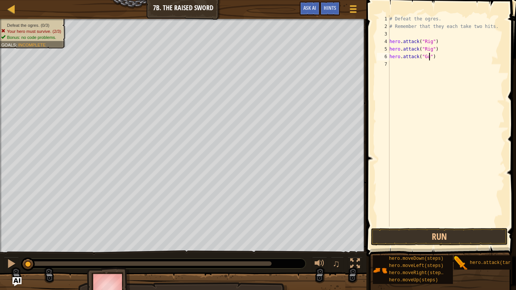
type textarea "hero.attack("Gurt")"
click at [406, 64] on div "# Defeat the ogres. # Remember that they each take two hits. hero . attack ( "R…" at bounding box center [446, 128] width 117 height 227
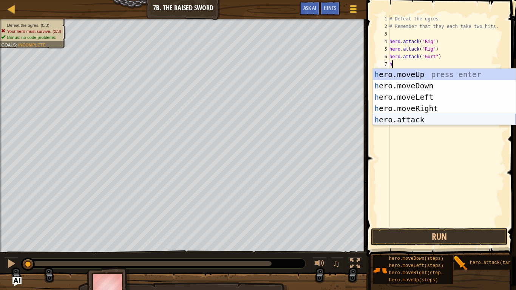
click at [410, 121] on div "h ero.moveUp press enter h ero.moveDown press enter h ero.moveLeft press enter …" at bounding box center [444, 108] width 143 height 79
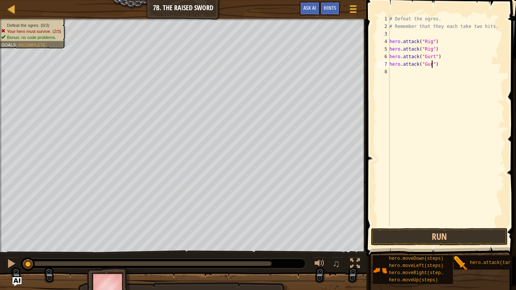
type textarea "hero.attack("Gurt")"
click at [421, 74] on div "# Defeat the ogres. # Remember that they each take two hits. hero . attack ( "R…" at bounding box center [446, 128] width 117 height 227
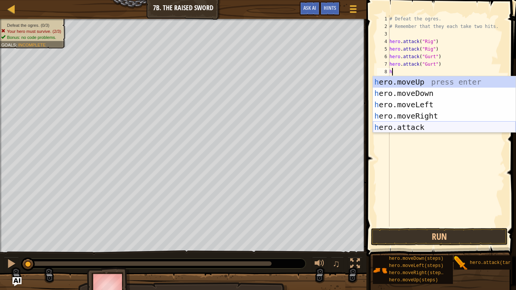
click at [418, 128] on div "h ero.moveUp press enter h ero.moveDown press enter h ero.moveLeft press enter …" at bounding box center [444, 115] width 143 height 79
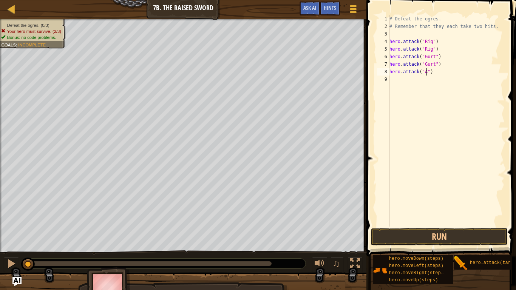
scroll to position [3, 5]
type textarea "hero.attack("Ack")"
click at [396, 82] on div "# Defeat the ogres. # Remember that they each take two hits. hero . attack ( "R…" at bounding box center [446, 128] width 117 height 227
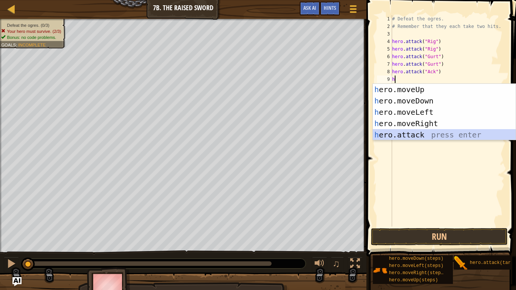
click at [391, 137] on div "h ero.moveUp press enter h ero.moveDown press enter h ero.moveLeft press enter …" at bounding box center [444, 123] width 143 height 79
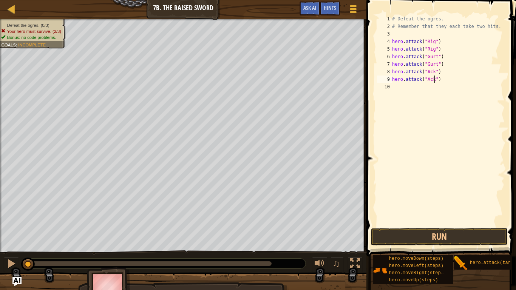
scroll to position [3, 6]
type textarea "hero.attack("Ack")"
click at [436, 235] on button "Run" at bounding box center [439, 236] width 136 height 17
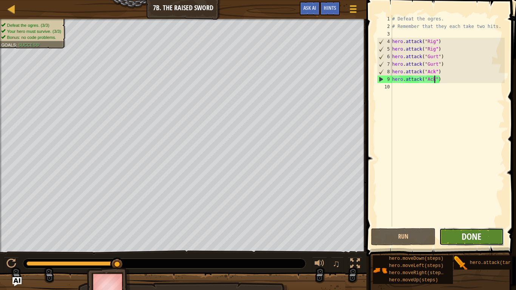
click at [466, 236] on span "Done" at bounding box center [472, 237] width 20 height 12
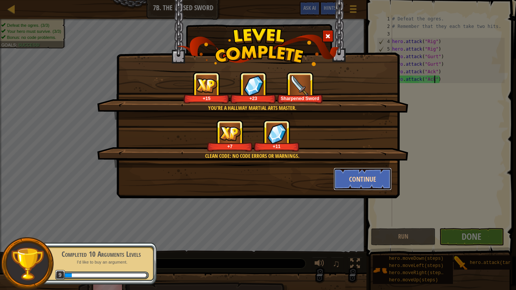
click at [348, 175] on button "Continue" at bounding box center [363, 179] width 59 height 23
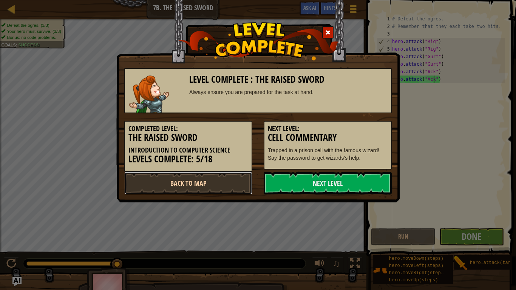
click at [215, 179] on link "Back to Map" at bounding box center [188, 183] width 128 height 23
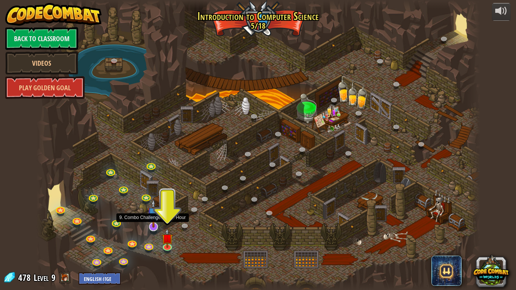
click at [154, 227] on img at bounding box center [153, 213] width 12 height 29
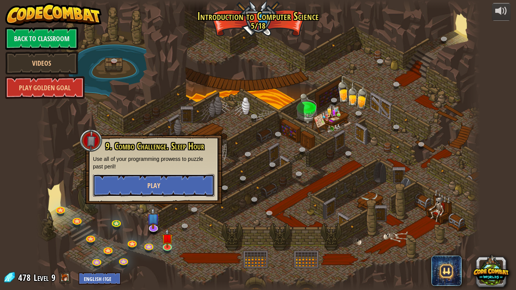
click at [167, 188] on button "Play" at bounding box center [154, 185] width 122 height 23
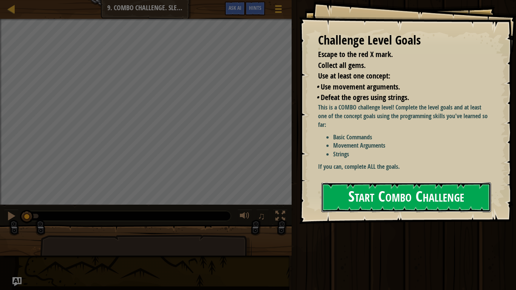
click at [378, 195] on button "Start Combo Challenge" at bounding box center [407, 198] width 170 height 30
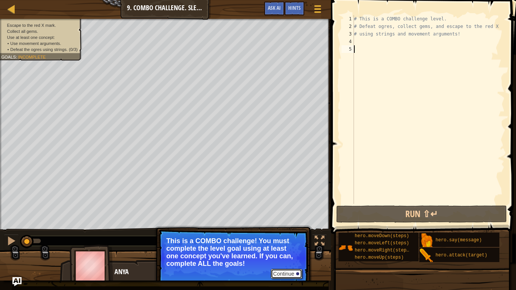
click at [286, 239] on button "Continue" at bounding box center [286, 274] width 31 height 10
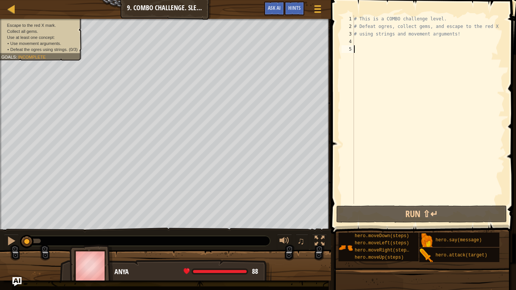
click at [384, 42] on div "# This is a COMBO challenge level. # Defeat [PERSON_NAME], collect gems, and es…" at bounding box center [429, 117] width 152 height 204
type textarea "h"
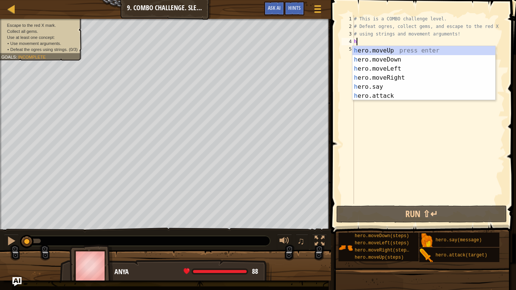
scroll to position [3, 0]
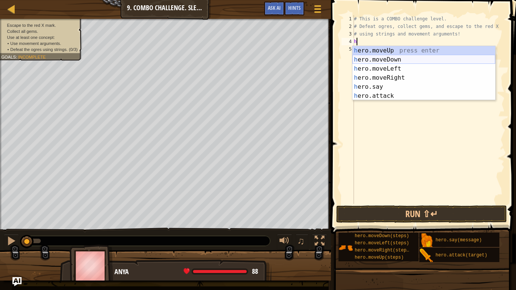
click at [380, 60] on div "h ero.moveUp press enter h ero.moveDown press enter h ero.moveLeft press enter …" at bounding box center [424, 82] width 143 height 73
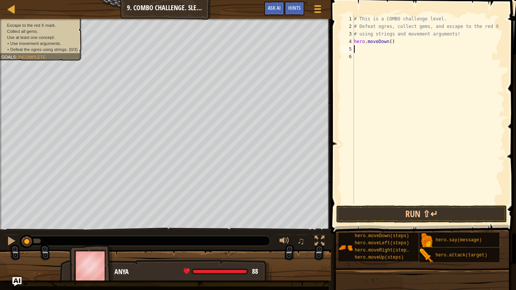
type textarea "h"
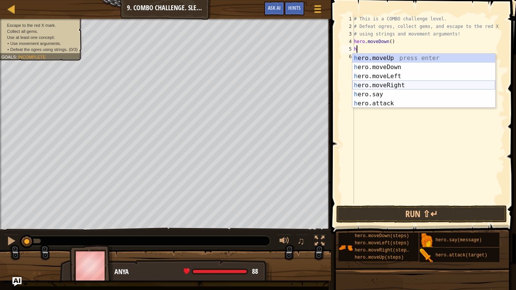
click at [401, 87] on div "h ero.moveUp press enter h ero.moveDown press enter h ero.moveLeft press enter …" at bounding box center [424, 90] width 143 height 73
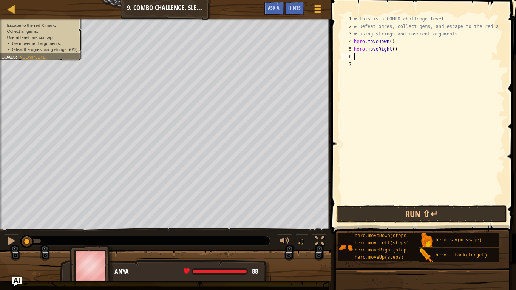
click at [393, 51] on div "# This is a COMBO challenge level. # Defeat [PERSON_NAME], collect gems, and es…" at bounding box center [429, 117] width 152 height 204
type textarea "hero.moveRight(2)"
click at [375, 56] on div "# This is a COMBO challenge level. # Defeat [PERSON_NAME], collect gems, and es…" at bounding box center [429, 117] width 152 height 204
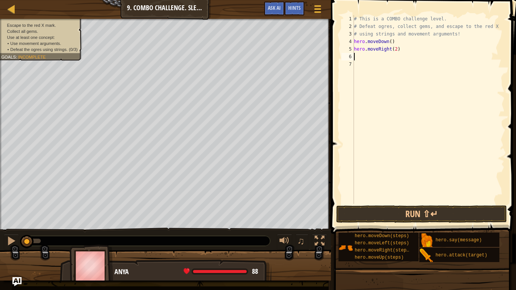
type textarea "h"
drag, startPoint x: 404, startPoint y: 46, endPoint x: 352, endPoint y: 51, distance: 52.8
click at [352, 51] on div "1 2 3 4 5 6 7 # This is a COMBO challenge level. # Defeat [PERSON_NAME], collec…" at bounding box center [422, 109] width 165 height 189
type textarea "hero.moveRight(2)"
type textarea "h"
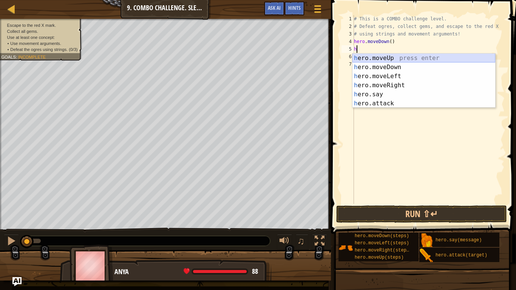
click at [395, 59] on div "h ero.moveUp press enter h ero.moveDown press enter h ero.moveLeft press enter …" at bounding box center [424, 90] width 143 height 73
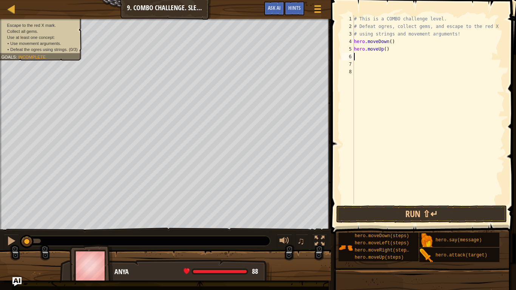
click at [386, 50] on div "# This is a COMBO challenge level. # Defeat [PERSON_NAME], collect gems, and es…" at bounding box center [429, 117] width 152 height 204
type textarea "hero.moveUp(2)"
click at [378, 58] on div "# This is a COMBO challenge level. # Defeat [PERSON_NAME], collect gems, and es…" at bounding box center [429, 117] width 152 height 204
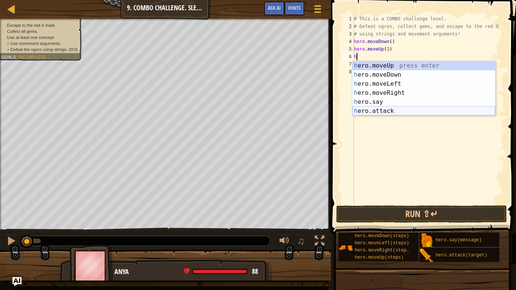
click at [386, 113] on div "h ero.moveUp press enter h ero.moveDown press enter h ero.moveLeft press enter …" at bounding box center [424, 97] width 143 height 73
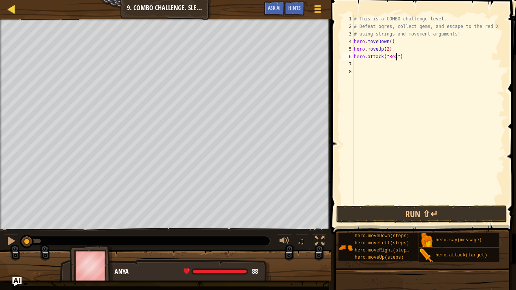
scroll to position [3, 7]
type textarea "hero.attack("Rexxar")"
click at [370, 67] on div "# This is a COMBO challenge level. # Defeat [PERSON_NAME], collect gems, and es…" at bounding box center [429, 117] width 152 height 204
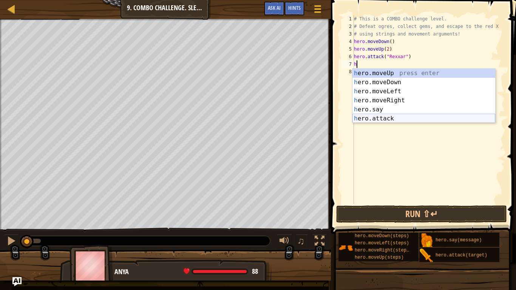
click at [382, 119] on div "h ero.moveUp press enter h ero.moveDown press enter h ero.moveLeft press enter …" at bounding box center [424, 105] width 143 height 73
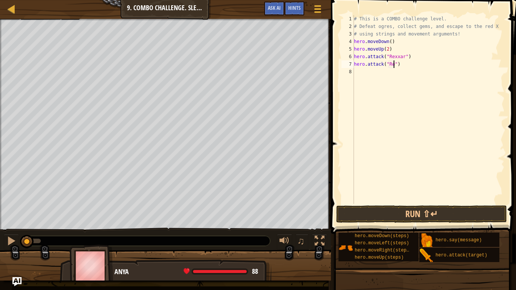
scroll to position [3, 6]
type textarea "hero.attack("Rexxar")"
click at [379, 74] on div "# This is a COMBO challenge level. # Defeat [PERSON_NAME], collect gems, and es…" at bounding box center [429, 117] width 152 height 204
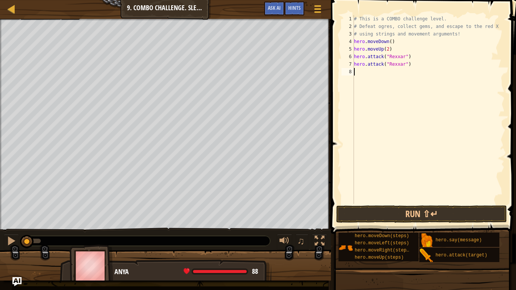
type textarea "h"
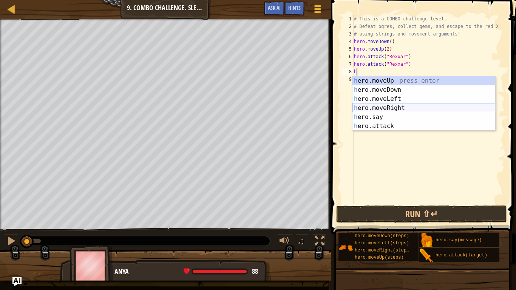
click at [386, 108] on div "h ero.moveUp press enter h ero.moveDown press enter h ero.moveLeft press enter …" at bounding box center [424, 112] width 143 height 73
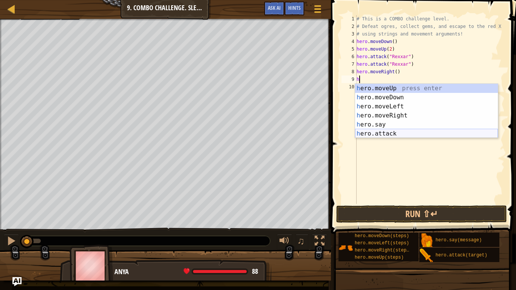
click at [378, 134] on div "h ero.moveUp press enter h ero.moveDown press enter h ero.moveLeft press enter …" at bounding box center [426, 120] width 143 height 73
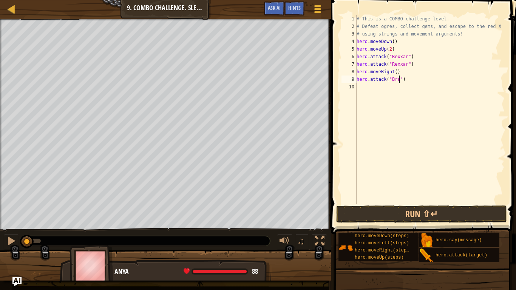
type textarea "hero.attack("Brack")"
click at [381, 88] on div "# This is a COMBO challenge level. # Defeat [PERSON_NAME], collect gems, and es…" at bounding box center [430, 117] width 150 height 204
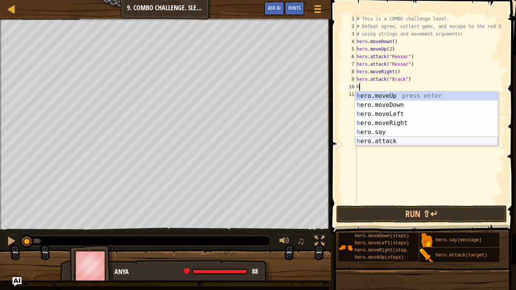
click at [381, 142] on div "h ero.moveUp press enter h ero.moveDown press enter h ero.moveLeft press enter …" at bounding box center [426, 127] width 143 height 73
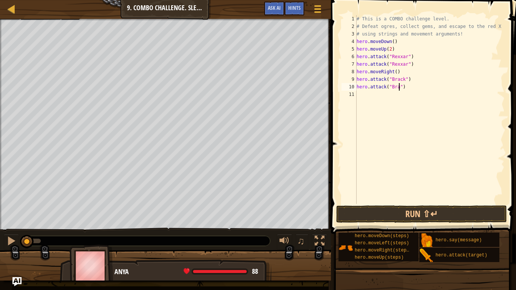
type textarea "hero.attack("Brack")"
click at [364, 97] on div "# This is a COMBO challenge level. # Defeat [PERSON_NAME], collect gems, and es…" at bounding box center [430, 117] width 150 height 204
click at [430, 90] on div "# This is a COMBO challenge level. # Defeat [PERSON_NAME], collect gems, and es…" at bounding box center [430, 117] width 150 height 204
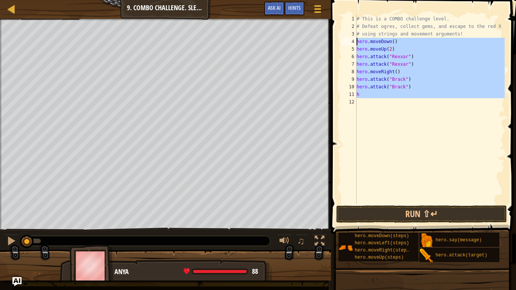
drag, startPoint x: 427, startPoint y: 98, endPoint x: 355, endPoint y: 43, distance: 90.8
click at [355, 43] on div "hero.attack("[PERSON_NAME]") 1 2 3 4 5 6 7 8 9 10 11 12 # This is a COMBO chall…" at bounding box center [422, 109] width 165 height 189
type textarea "hero.moveDown() hero.moveUp(2)"
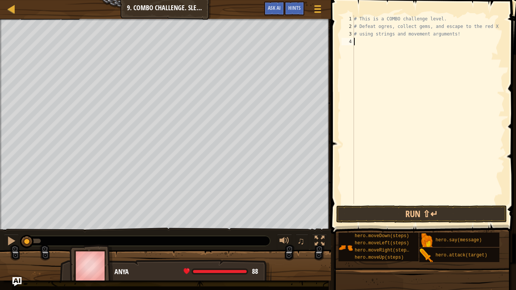
type textarea "h"
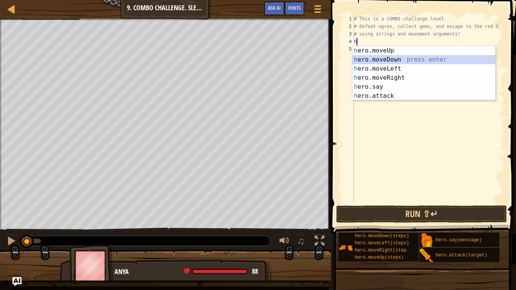
click at [412, 59] on div "h ero.moveUp press enter h ero.moveDown press enter h ero.moveLeft press enter …" at bounding box center [424, 82] width 143 height 73
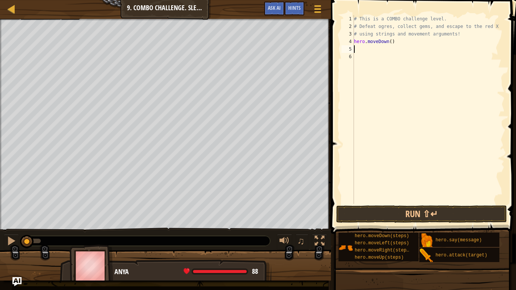
type textarea "h"
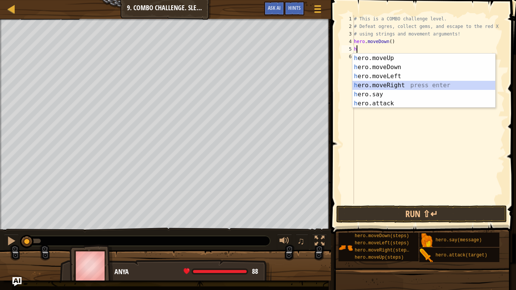
click at [400, 87] on div "h ero.moveUp press enter h ero.moveDown press enter h ero.moveLeft press enter …" at bounding box center [424, 90] width 143 height 73
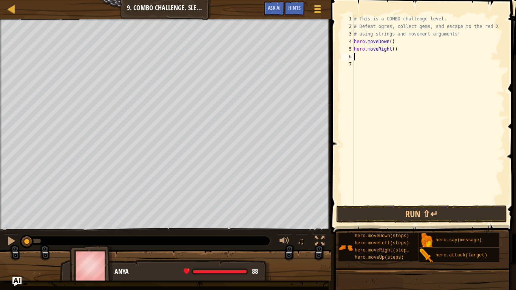
click at [394, 51] on div "# This is a COMBO challenge level. # Defeat [PERSON_NAME], collect gems, and es…" at bounding box center [429, 117] width 152 height 204
type textarea "hero.moveRight(2)"
click at [379, 56] on div "# This is a COMBO challenge level. # Defeat [PERSON_NAME], collect gems, and es…" at bounding box center [429, 117] width 152 height 204
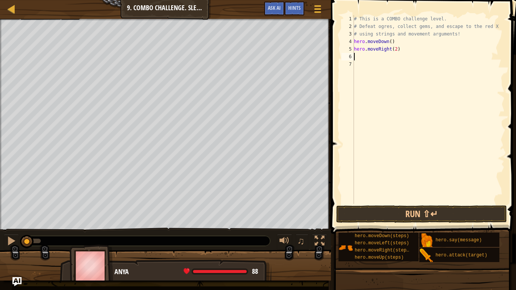
type textarea "h"
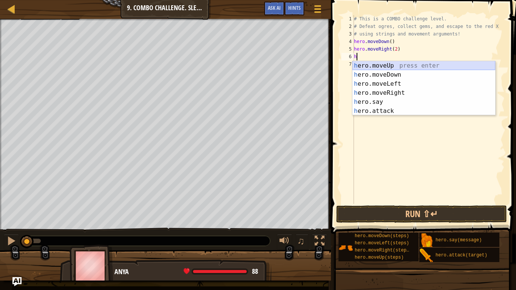
click at [396, 65] on div "h ero.moveUp press enter h ero.moveDown press enter h ero.moveLeft press enter …" at bounding box center [424, 97] width 143 height 73
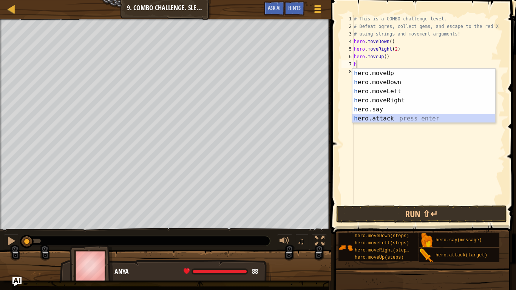
click at [389, 119] on div "h ero.moveUp press enter h ero.moveDown press enter h ero.moveLeft press enter …" at bounding box center [424, 105] width 143 height 73
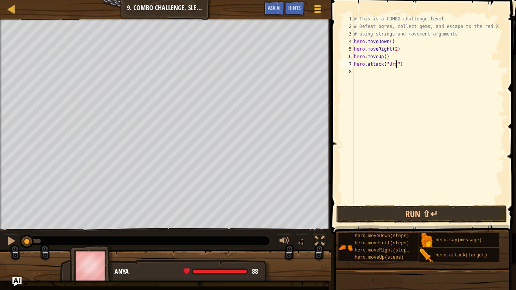
type textarea "hero.attack("Ursa")"
click at [367, 71] on div "# This is a COMBO challenge level. # Defeat [PERSON_NAME], collect gems, and es…" at bounding box center [429, 117] width 152 height 204
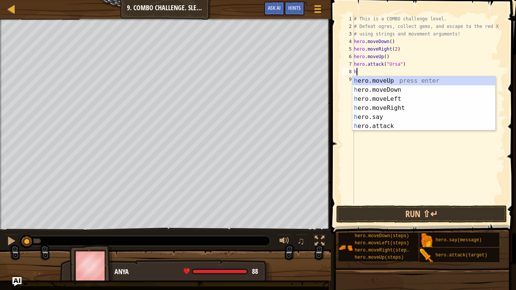
type textarea "h"
click at [378, 0] on body "Map Introduction to Computer Science 9. Combo Challenge. Sleep Hour Game Menu D…" at bounding box center [258, 0] width 516 height 0
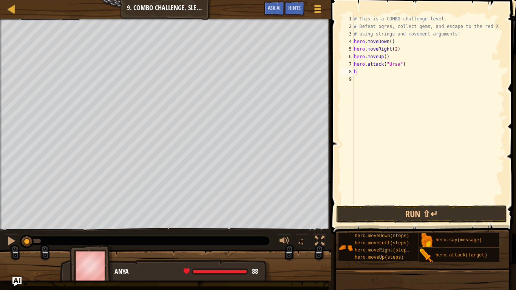
click at [370, 74] on div "# This is a COMBO challenge level. # Defeat [PERSON_NAME], collect gems, and es…" at bounding box center [429, 117] width 152 height 204
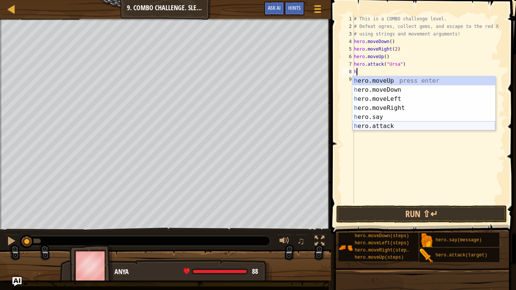
click at [379, 129] on div "h ero.moveUp press enter h ero.moveDown press enter h ero.moveLeft press enter …" at bounding box center [424, 112] width 143 height 73
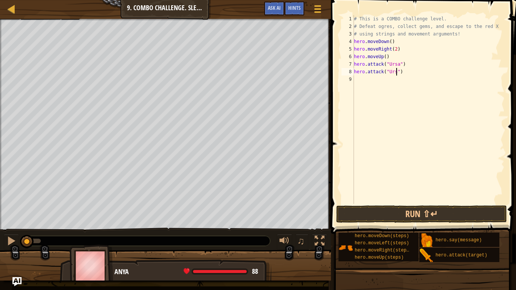
type textarea "hero.attack("Ursa")"
click at [366, 82] on div "# This is a COMBO challenge level. # Defeat [PERSON_NAME], collect gems, and es…" at bounding box center [429, 117] width 152 height 204
type textarea "h"
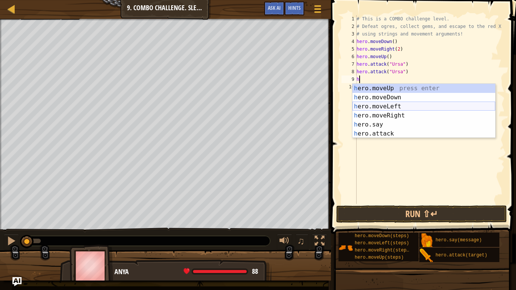
click at [389, 107] on div "h ero.moveUp press enter h ero.moveDown press enter h ero.moveLeft press enter …" at bounding box center [424, 120] width 143 height 73
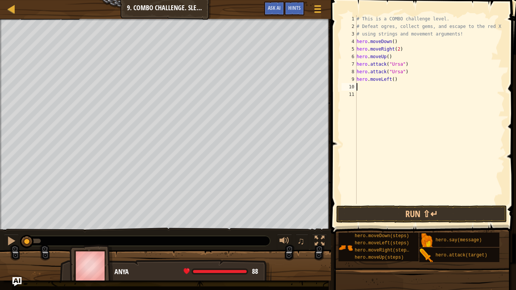
click at [393, 82] on div "# This is a COMBO challenge level. # Defeat [PERSON_NAME], collect gems, and es…" at bounding box center [430, 117] width 150 height 204
type textarea "hero.moveLeft(2)"
click at [385, 84] on div "# This is a COMBO challenge level. # Defeat [PERSON_NAME], collect gems, and es…" at bounding box center [430, 117] width 150 height 204
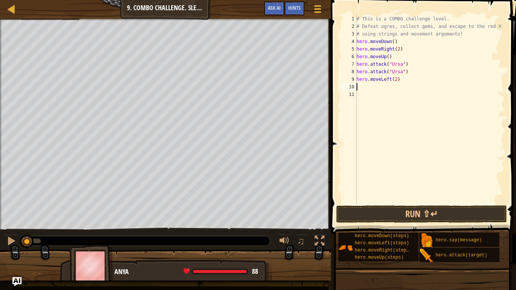
type textarea "h"
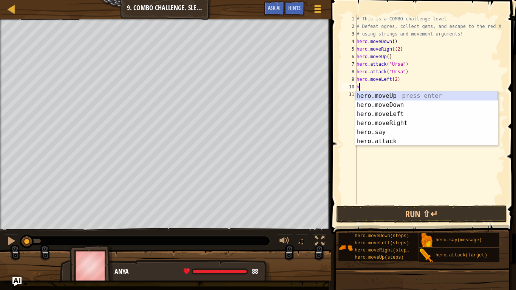
click at [386, 95] on div "h ero.moveUp press enter h ero.moveDown press enter h ero.moveLeft press enter …" at bounding box center [426, 127] width 143 height 73
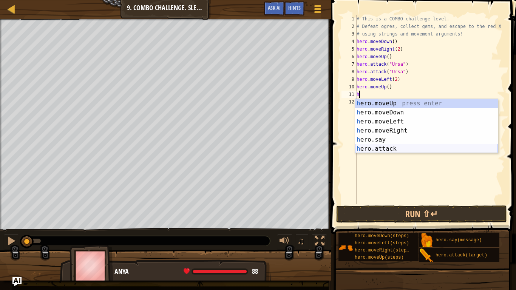
click at [389, 149] on div "h ero.moveUp press enter h ero.moveDown press enter h ero.moveLeft press enter …" at bounding box center [426, 135] width 143 height 73
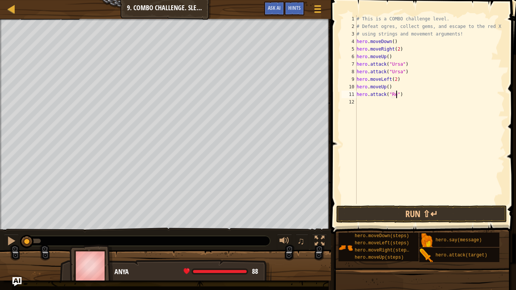
scroll to position [3, 6]
type textarea "hero.attack("Rexxar")"
click at [383, 104] on div "# This is a COMBO challenge level. # Defeat [PERSON_NAME], collect gems, and es…" at bounding box center [430, 117] width 150 height 204
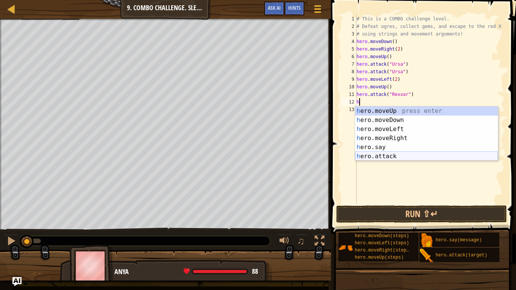
click at [385, 156] on div "h ero.moveUp press enter h ero.moveDown press enter h ero.moveLeft press enter …" at bounding box center [426, 143] width 143 height 73
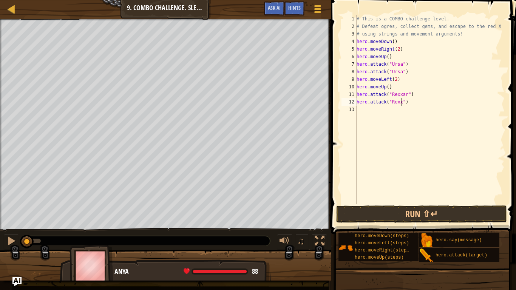
type textarea "hero.attack("Rexxar")"
click at [373, 107] on div "# This is a COMBO challenge level. # Defeat [PERSON_NAME], collect gems, and es…" at bounding box center [430, 117] width 150 height 204
type textarea "h"
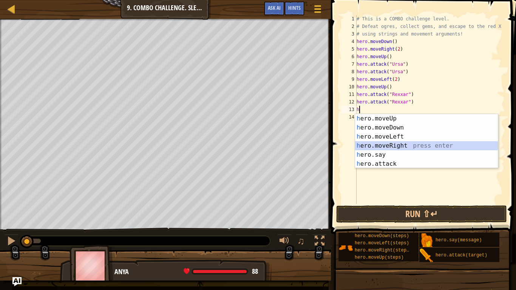
click at [380, 146] on div "h ero.moveUp press enter h ero.moveDown press enter h ero.moveLeft press enter …" at bounding box center [426, 150] width 143 height 73
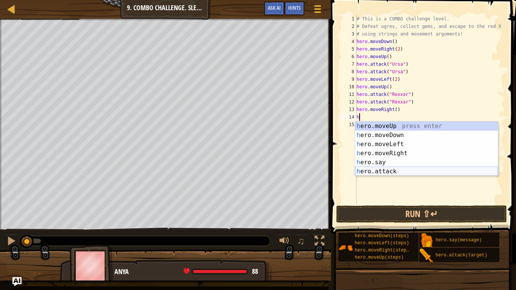
click at [374, 174] on div "h ero.moveUp press enter h ero.moveDown press enter h ero.moveLeft press enter …" at bounding box center [426, 158] width 143 height 73
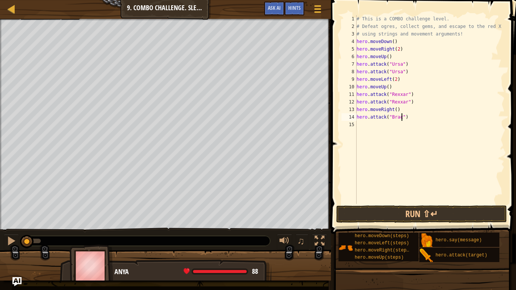
scroll to position [3, 7]
type textarea "hero.attack("Brack")"
click at [374, 125] on div "# This is a COMBO challenge level. # Defeat [PERSON_NAME], collect gems, and es…" at bounding box center [430, 117] width 150 height 204
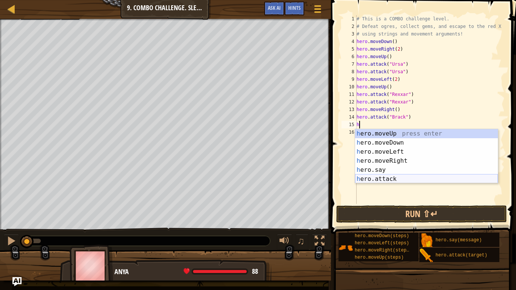
click at [390, 179] on div "h ero.moveUp press enter h ero.moveDown press enter h ero.moveLeft press enter …" at bounding box center [426, 165] width 143 height 73
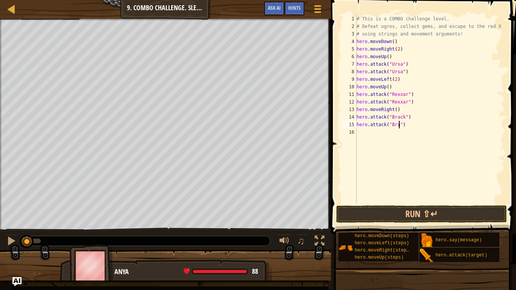
type textarea "hero.attack("Brack")"
click at [373, 135] on div "# This is a COMBO challenge level. # Defeat [PERSON_NAME], collect gems, and es…" at bounding box center [430, 117] width 150 height 204
type textarea "h"
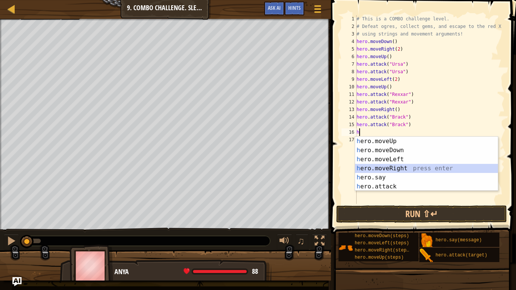
click at [395, 169] on div "h ero.moveUp press enter h ero.moveDown press enter h ero.moveLeft press enter …" at bounding box center [426, 173] width 143 height 73
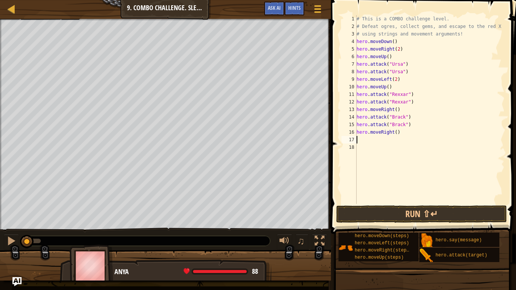
click at [396, 133] on div "# This is a COMBO challenge level. # Defeat [PERSON_NAME], collect gems, and es…" at bounding box center [430, 117] width 150 height 204
type textarea "hero.moveRight(2)"
click at [416, 214] on button "Run ⇧↵" at bounding box center [421, 214] width 171 height 17
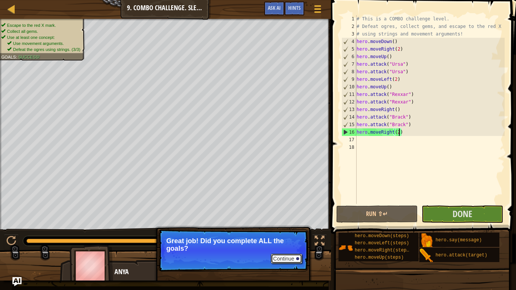
click at [283, 239] on button "Continue" at bounding box center [286, 259] width 31 height 10
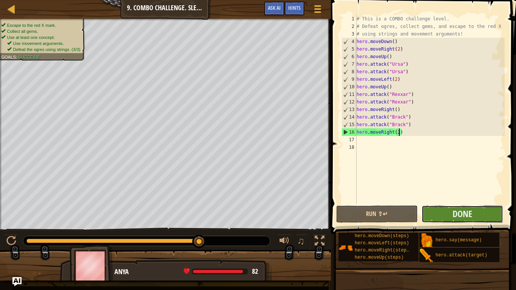
click at [435, 214] on button "Done" at bounding box center [463, 214] width 82 height 17
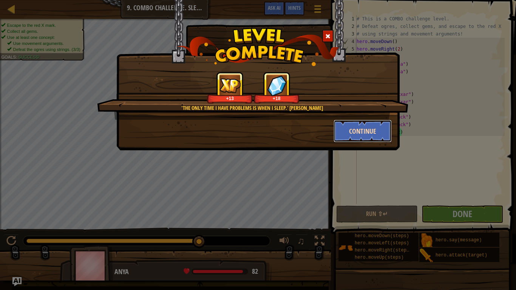
click at [353, 135] on button "Continue" at bounding box center [363, 131] width 59 height 23
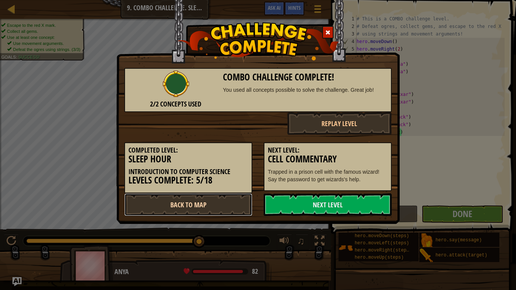
click at [232, 200] on link "Back to Map" at bounding box center [188, 204] width 128 height 23
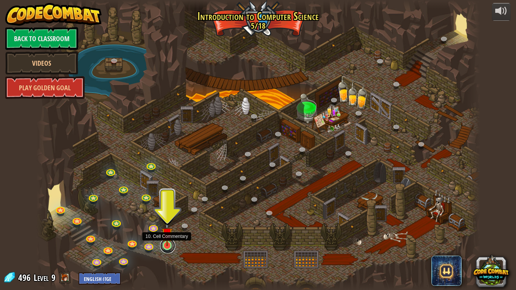
click at [166, 239] on link at bounding box center [167, 245] width 15 height 15
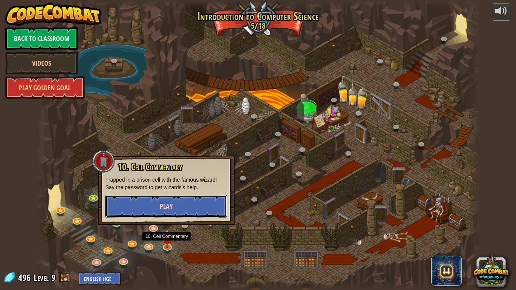
click at [160, 213] on button "Play" at bounding box center [166, 206] width 122 height 23
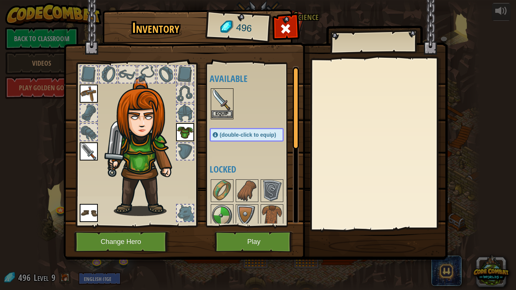
click at [222, 103] on img at bounding box center [222, 99] width 21 height 21
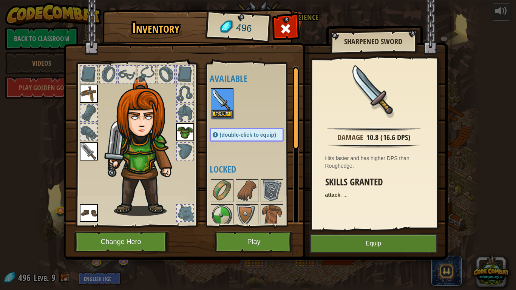
click at [222, 103] on img at bounding box center [222, 99] width 21 height 21
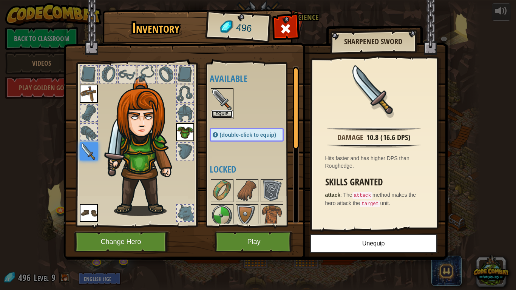
click at [218, 112] on button "Equip" at bounding box center [222, 114] width 21 height 8
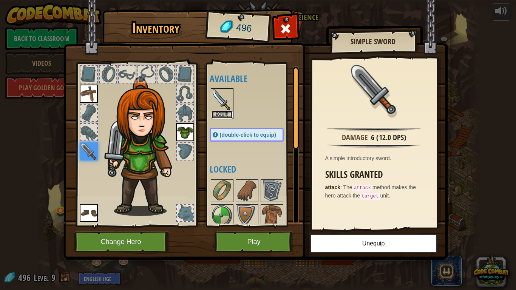
click at [218, 112] on button "Equip" at bounding box center [222, 115] width 21 height 8
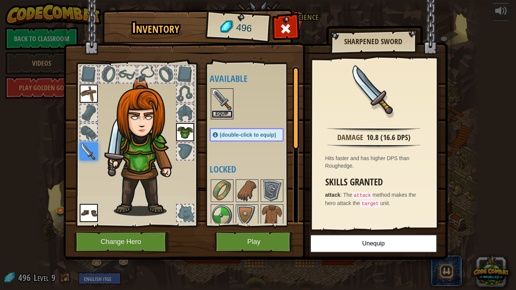
click at [218, 112] on button "Equip" at bounding box center [222, 114] width 21 height 8
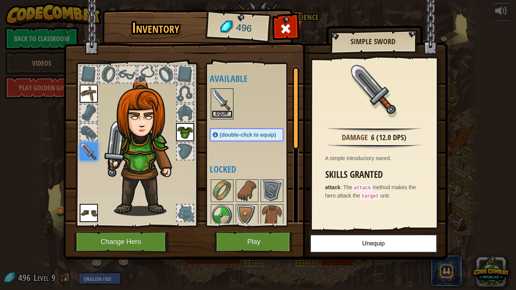
click at [218, 113] on button "Equip" at bounding box center [222, 114] width 21 height 8
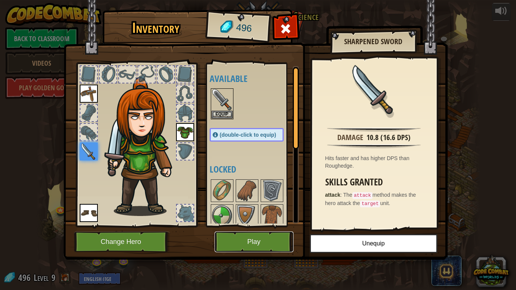
click at [262, 238] on button "Play" at bounding box center [254, 242] width 79 height 21
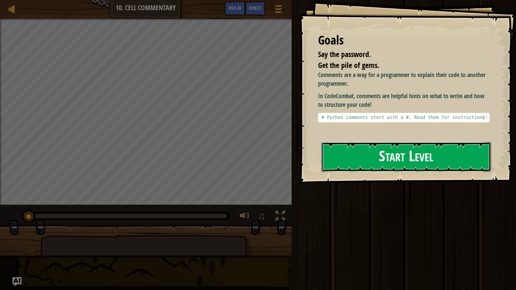
click at [348, 163] on button "Start Level" at bounding box center [407, 157] width 170 height 30
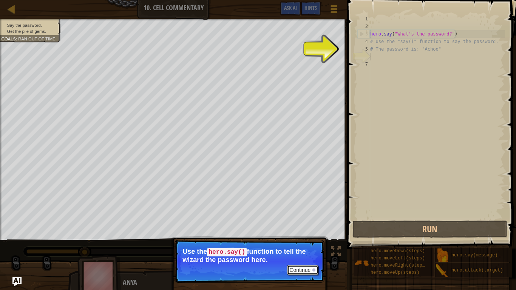
click at [291, 239] on button "Continue" at bounding box center [302, 270] width 31 height 10
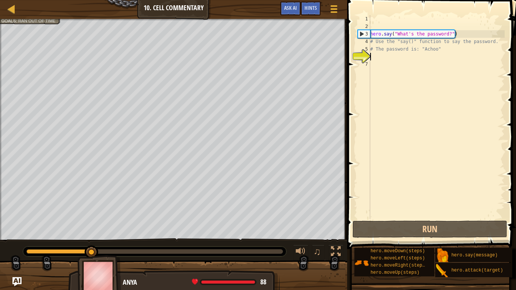
scroll to position [3, 0]
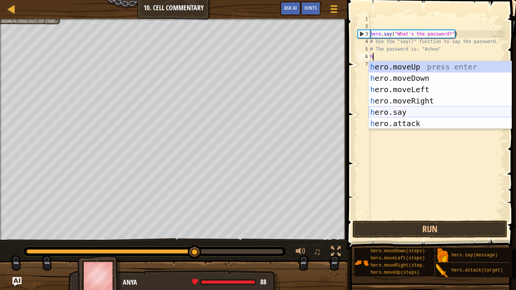
click at [397, 111] on div "h ero.moveUp press enter h ero.moveDown press enter h ero.moveLeft press enter …" at bounding box center [440, 106] width 143 height 91
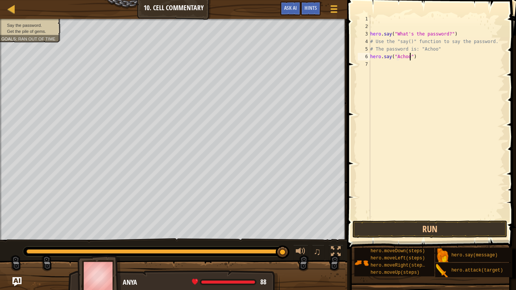
scroll to position [3, 6]
type textarea "hero.say("Achoo")"
click at [393, 229] on button "Run" at bounding box center [430, 229] width 155 height 17
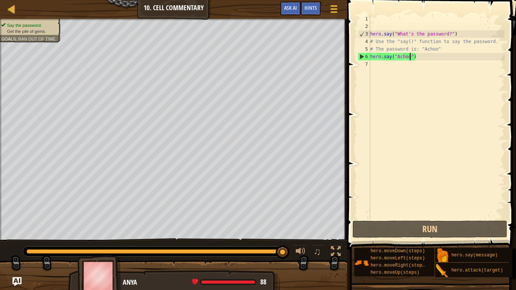
click at [374, 64] on div "hero . say ( "What's the password?" ) # Use the "say()" function to say the pas…" at bounding box center [437, 124] width 136 height 219
type textarea "h"
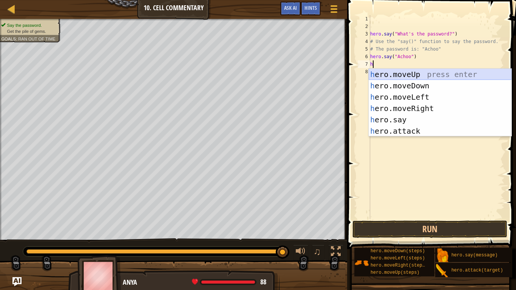
click at [395, 74] on div "h ero.moveUp press enter h ero.moveDown press enter h ero.moveLeft press enter …" at bounding box center [440, 114] width 143 height 91
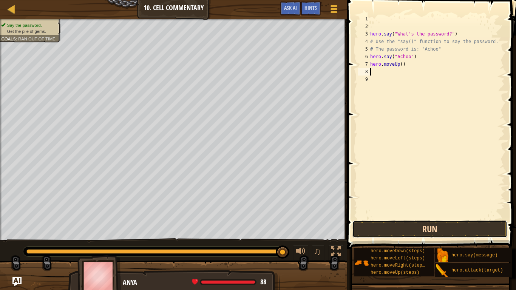
click at [376, 227] on button "Run" at bounding box center [430, 229] width 155 height 17
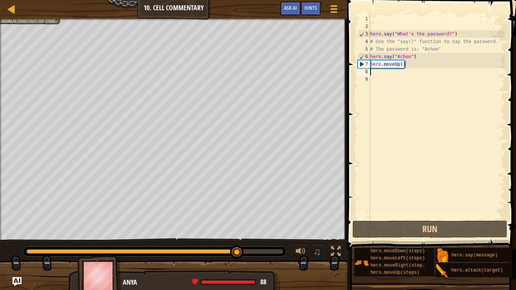
click at [402, 65] on div "hero . say ( "What's the password?" ) # Use the "say()" function to say the pas…" at bounding box center [437, 124] width 136 height 219
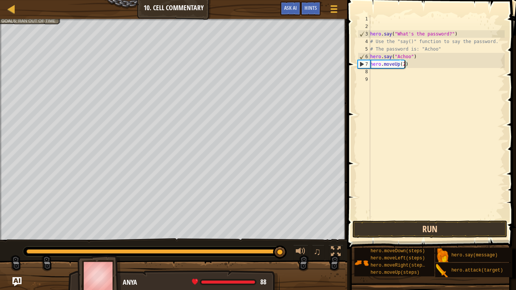
type textarea "hero.moveUp(2)"
click at [409, 228] on button "Run" at bounding box center [430, 229] width 155 height 17
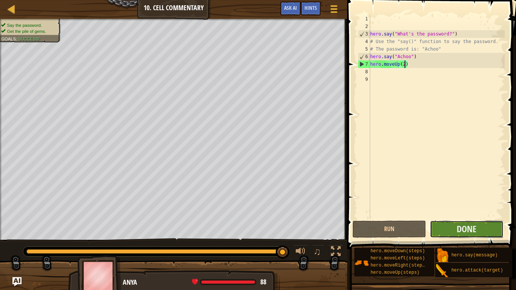
click at [482, 227] on button "Done" at bounding box center [467, 229] width 74 height 17
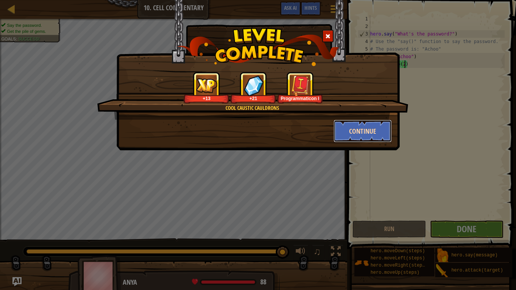
click at [380, 130] on button "Continue" at bounding box center [363, 131] width 59 height 23
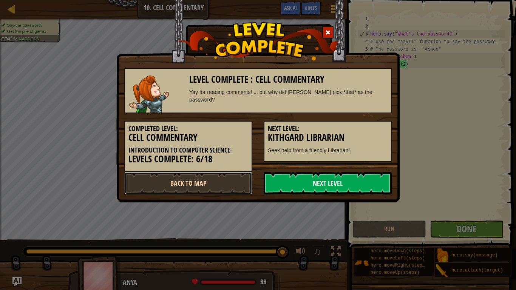
click at [208, 185] on link "Back to Map" at bounding box center [188, 183] width 128 height 23
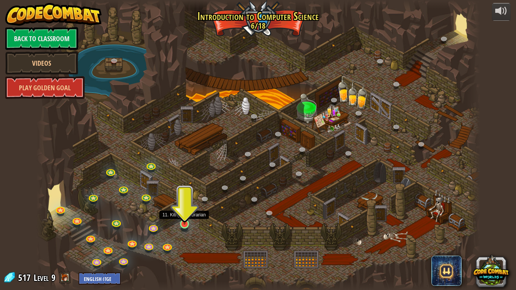
click at [184, 222] on img at bounding box center [184, 212] width 11 height 26
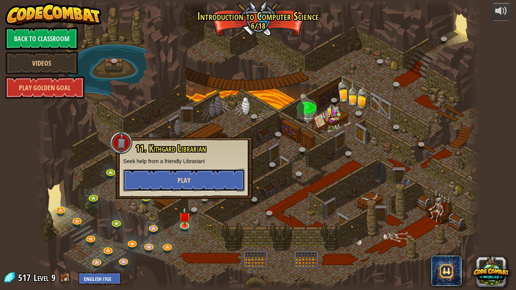
click at [208, 182] on button "Play" at bounding box center [184, 180] width 122 height 23
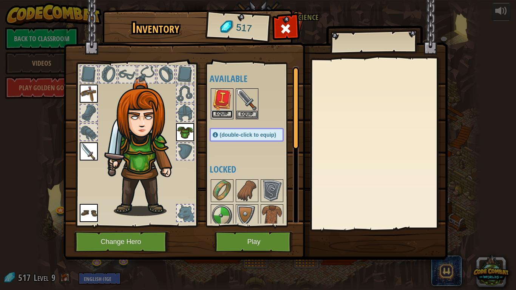
click at [223, 112] on button "Equip" at bounding box center [222, 114] width 21 height 8
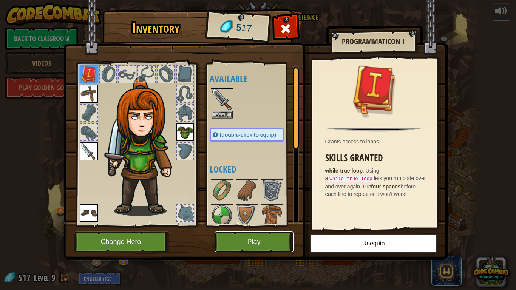
click at [251, 239] on button "Play" at bounding box center [254, 242] width 79 height 21
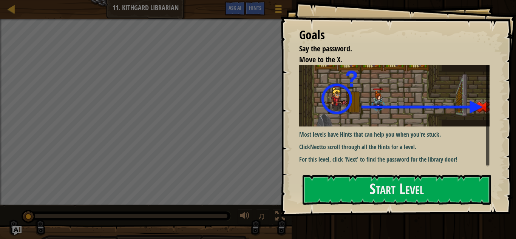
click at [343, 125] on img at bounding box center [394, 96] width 190 height 62
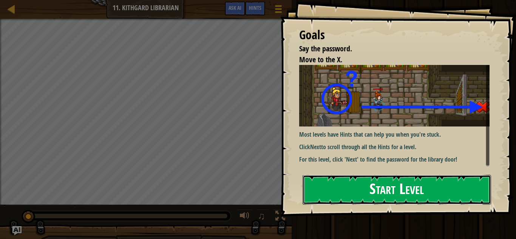
click at [364, 189] on button "Start Level" at bounding box center [397, 190] width 189 height 30
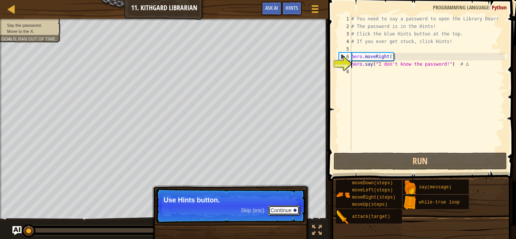
click at [282, 212] on button "Continue" at bounding box center [283, 211] width 31 height 10
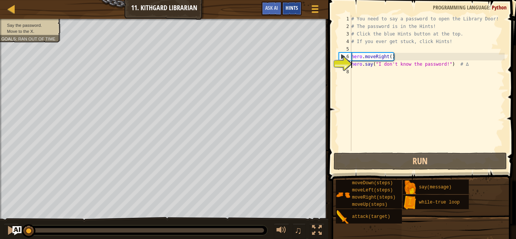
click at [295, 3] on div "Hints" at bounding box center [292, 9] width 20 height 14
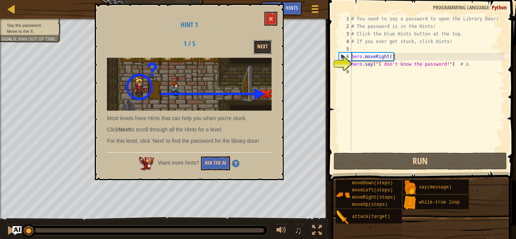
click at [258, 46] on button "Next" at bounding box center [263, 47] width 18 height 14
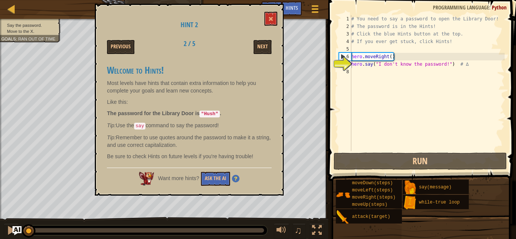
click at [359, 70] on div "# You need to say a password to open the Library Door! # The password is in the…" at bounding box center [427, 90] width 155 height 151
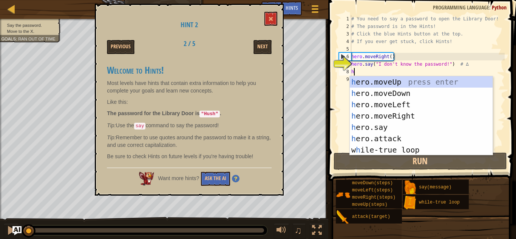
scroll to position [3, 0]
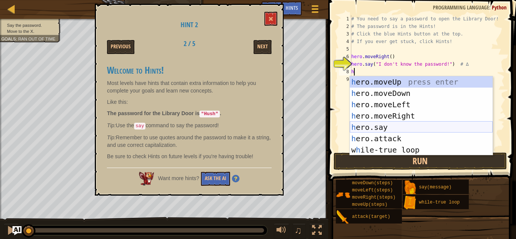
click at [381, 124] on div "h ero.moveUp press enter h ero.moveDown press enter h ero.moveLeft press enter …" at bounding box center [421, 127] width 143 height 102
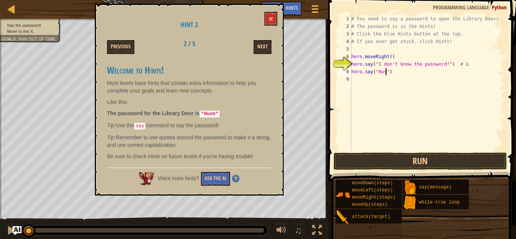
scroll to position [3, 5]
type textarea "hero.say("Hush")"
click at [258, 46] on button "Next" at bounding box center [263, 47] width 18 height 14
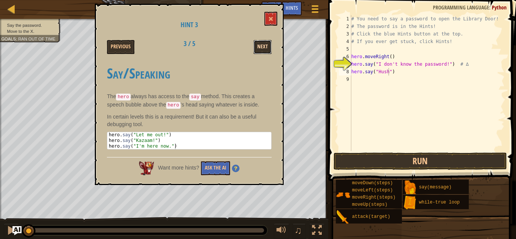
click at [261, 50] on button "Next" at bounding box center [263, 47] width 18 height 14
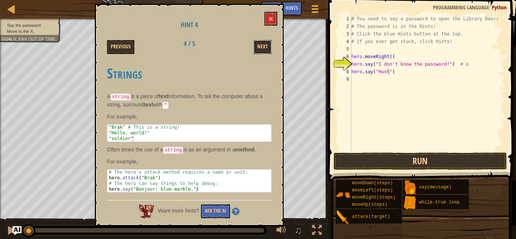
click at [261, 50] on button "Next" at bounding box center [263, 47] width 18 height 14
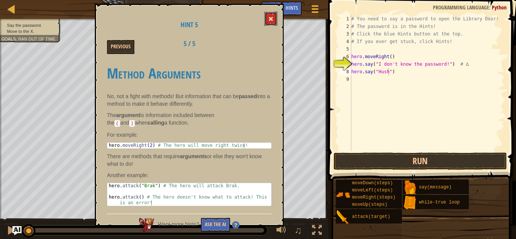
click at [267, 20] on button at bounding box center [271, 19] width 13 height 14
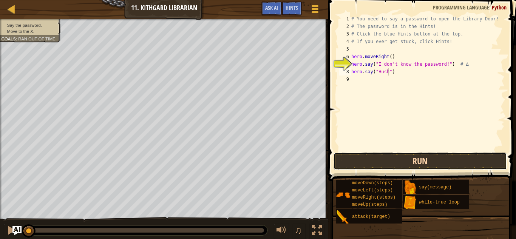
click at [393, 164] on button "Run" at bounding box center [420, 161] width 173 height 17
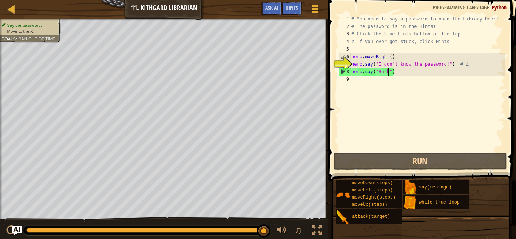
click at [367, 84] on div "# You need to say a password to open the Library Door! # The password is in the…" at bounding box center [427, 90] width 155 height 151
type textarea "h"
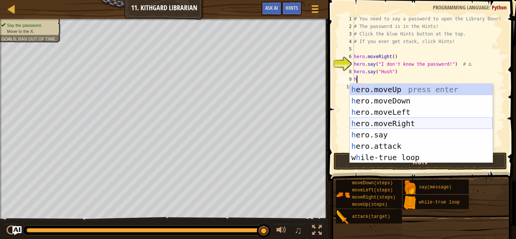
click at [375, 124] on div "h ero.moveUp press enter h ero.moveDown press enter h ero.moveLeft press enter …" at bounding box center [421, 135] width 143 height 102
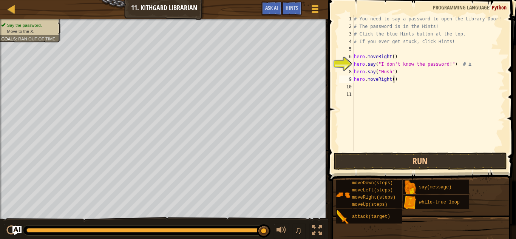
click at [393, 80] on div "# You need to say a password to open the Library Door! # The password is in the…" at bounding box center [429, 90] width 152 height 151
type textarea "hero.moveRight()"
click at [411, 164] on button "Run" at bounding box center [420, 161] width 173 height 17
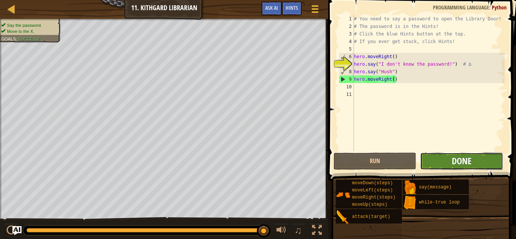
click at [454, 158] on span "Done" at bounding box center [462, 161] width 20 height 12
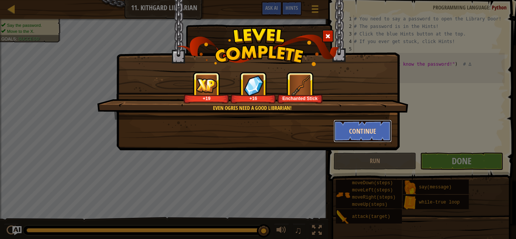
click at [359, 125] on button "Continue" at bounding box center [363, 131] width 59 height 23
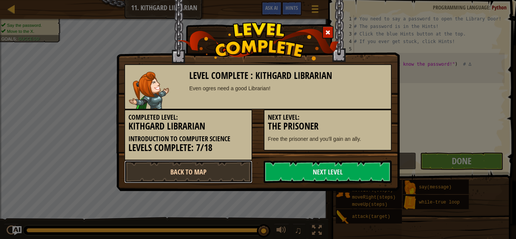
click at [188, 174] on link "Back to Map" at bounding box center [188, 172] width 128 height 23
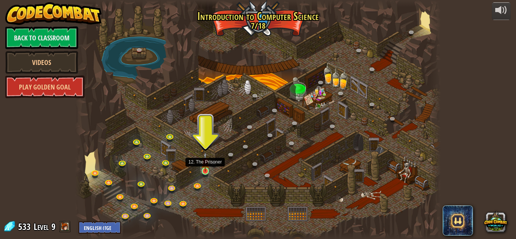
click at [205, 170] on img at bounding box center [205, 162] width 9 height 20
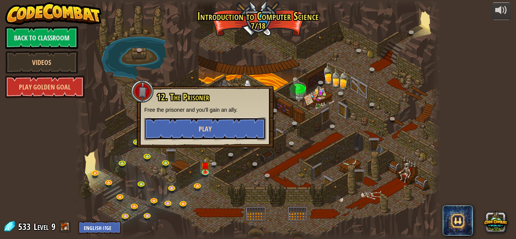
click at [202, 135] on button "Play" at bounding box center [205, 129] width 122 height 23
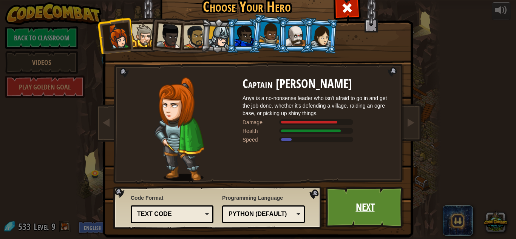
click at [345, 204] on link "Next" at bounding box center [365, 208] width 79 height 42
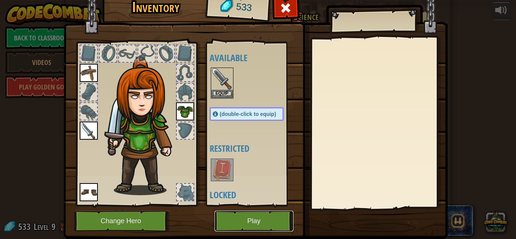
click at [246, 223] on button "Play" at bounding box center [254, 221] width 79 height 21
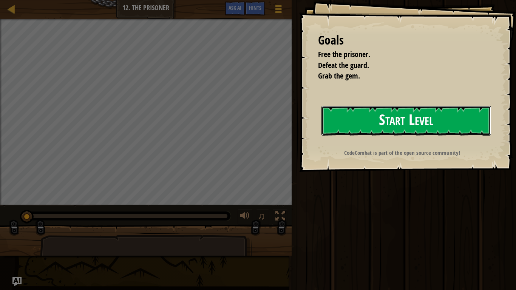
click at [365, 111] on button "Start Level" at bounding box center [407, 121] width 170 height 30
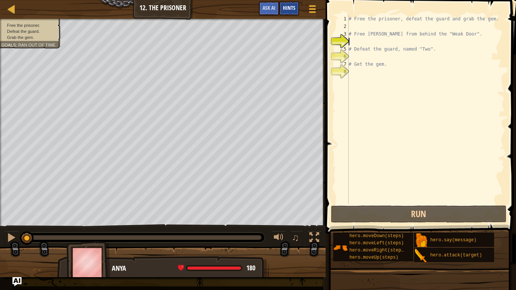
click at [294, 4] on div "Hints" at bounding box center [289, 9] width 20 height 14
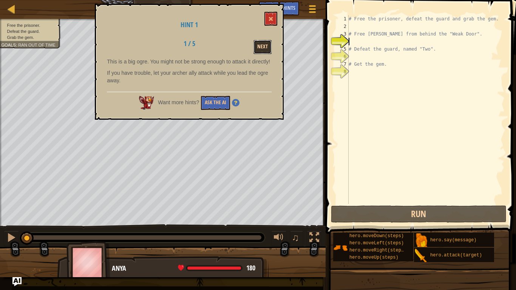
click at [261, 53] on button "Next" at bounding box center [263, 47] width 18 height 14
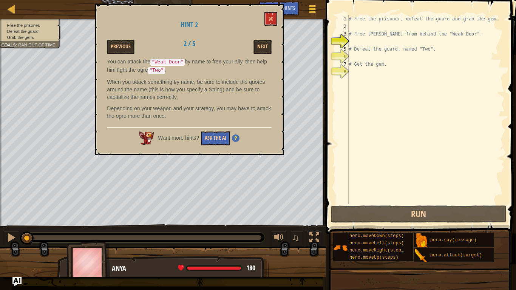
click at [360, 43] on div "# Free the prisoner, defeat the guard and grab the gem. # Free Patrick from beh…" at bounding box center [426, 117] width 158 height 204
type textarea "h"
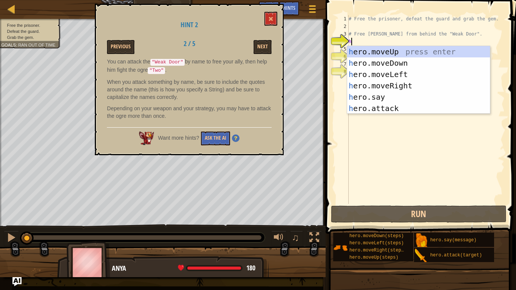
scroll to position [3, 0]
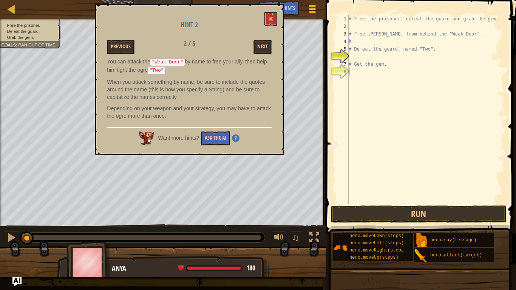
click at [353, 158] on div "# Free the prisoner, defeat the guard and grab the gem. # Free Patrick from beh…" at bounding box center [426, 117] width 158 height 204
click at [359, 43] on div "# Free the prisoner, defeat the guard and grab the gem. # Free Patrick from beh…" at bounding box center [426, 117] width 158 height 204
type textarea "h"
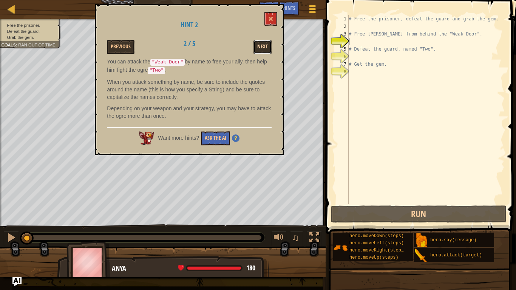
click at [265, 53] on button "Next" at bounding box center [263, 47] width 18 height 14
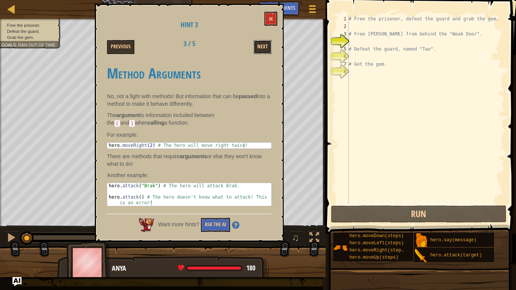
click at [265, 52] on button "Next" at bounding box center [263, 47] width 18 height 14
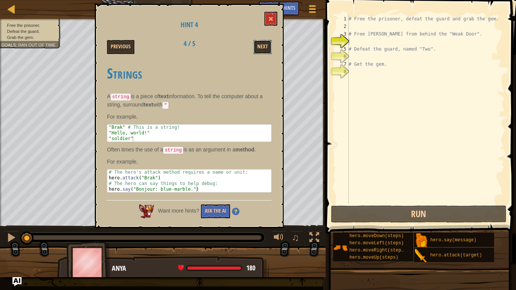
click at [265, 52] on button "Next" at bounding box center [263, 47] width 18 height 14
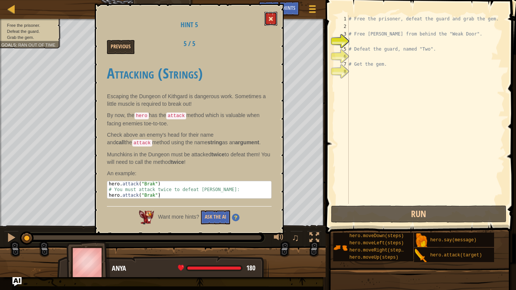
click at [272, 23] on button at bounding box center [271, 19] width 13 height 14
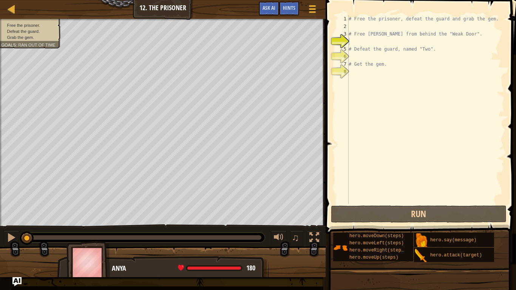
click at [357, 42] on div "# Free the prisoner, defeat the guard and grab the gem. # Free Patrick from beh…" at bounding box center [426, 117] width 158 height 204
type textarea "h"
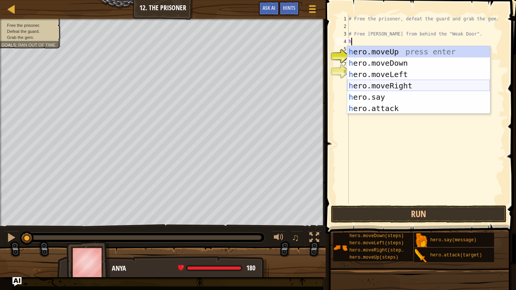
click at [386, 82] on div "h ero.moveUp press enter h ero.moveDown press enter h ero.moveLeft press enter …" at bounding box center [418, 91] width 143 height 91
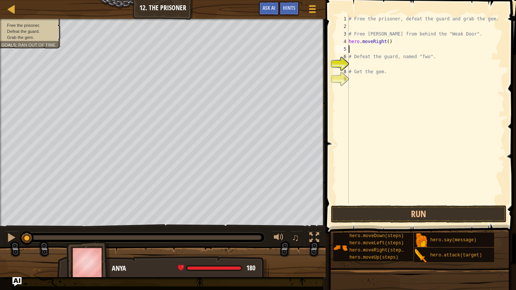
type textarea "h"
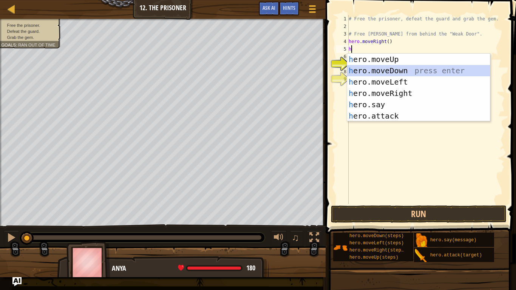
click at [376, 71] on div "h ero.moveUp press enter h ero.moveDown press enter h ero.moveLeft press enter …" at bounding box center [418, 99] width 143 height 91
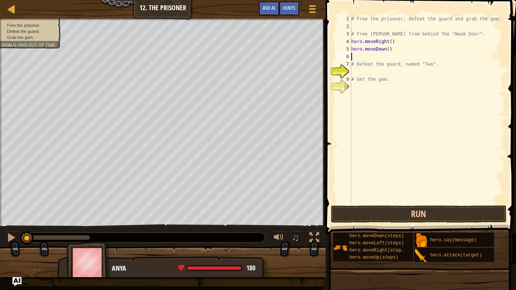
click at [379, 223] on span at bounding box center [421, 106] width 197 height 256
click at [380, 217] on button "Run" at bounding box center [419, 214] width 176 height 17
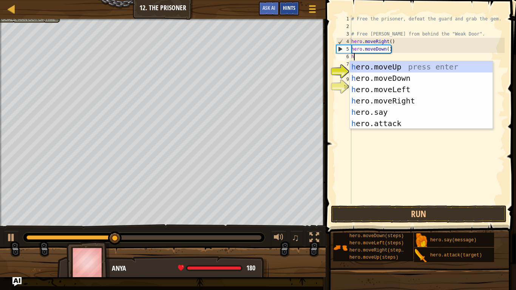
type textarea "h"
click at [292, 3] on div "Hints" at bounding box center [289, 9] width 20 height 14
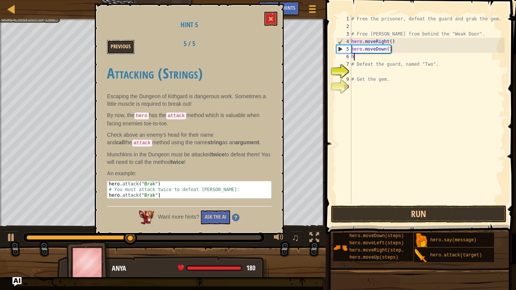
click at [123, 45] on button "Previous" at bounding box center [121, 47] width 28 height 14
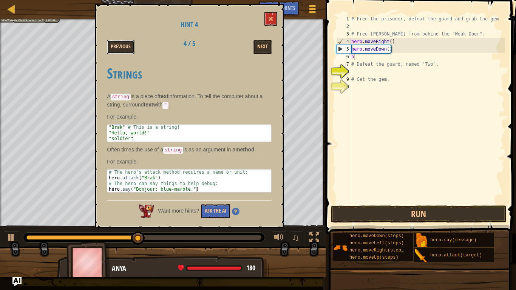
click at [123, 46] on button "Previous" at bounding box center [121, 47] width 28 height 14
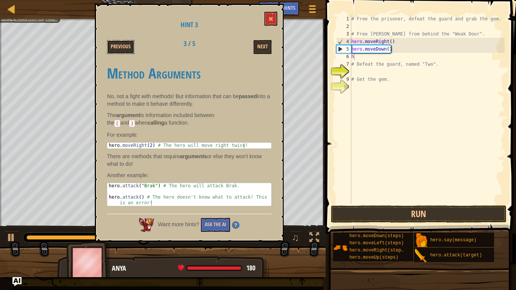
click at [123, 46] on button "Previous" at bounding box center [121, 47] width 28 height 14
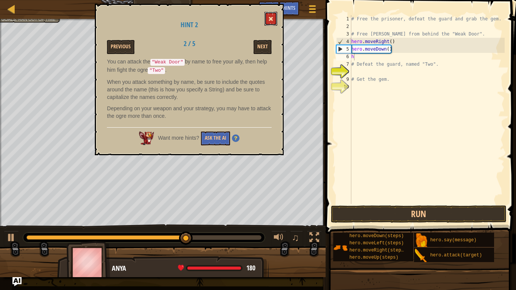
click at [270, 16] on button at bounding box center [271, 19] width 13 height 14
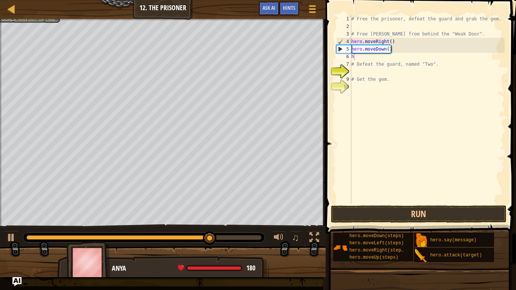
click at [364, 56] on div "# Free the prisoner, defeat the guard and grab the gem. # Free Patrick from beh…" at bounding box center [427, 117] width 155 height 204
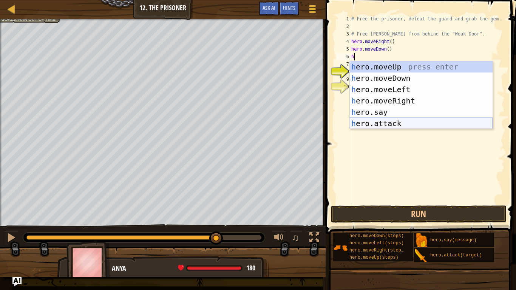
click at [372, 124] on div "h ero.moveUp press enter h ero.moveDown press enter h ero.moveLeft press enter …" at bounding box center [421, 106] width 143 height 91
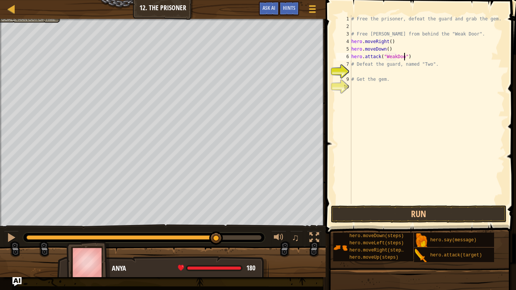
scroll to position [3, 8]
click at [385, 218] on button "Run" at bounding box center [419, 214] width 176 height 17
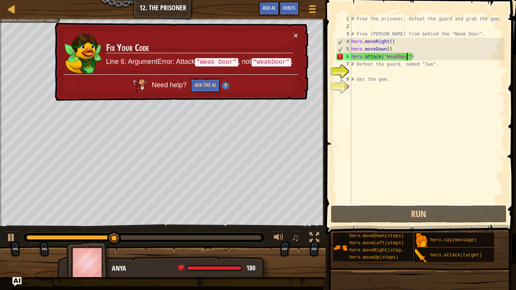
click at [396, 57] on div "# Free the prisoner, defeat the guard and grab the gem. # Free Patrick from beh…" at bounding box center [427, 117] width 155 height 204
type textarea "hero.attack("Weak Door")"
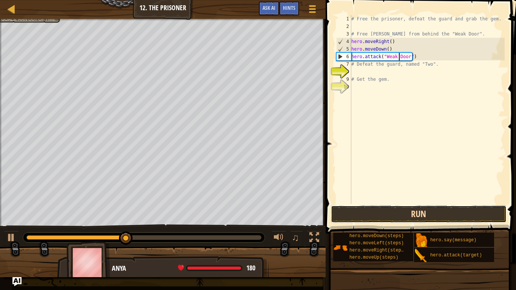
click at [404, 212] on button "Run" at bounding box center [419, 214] width 176 height 17
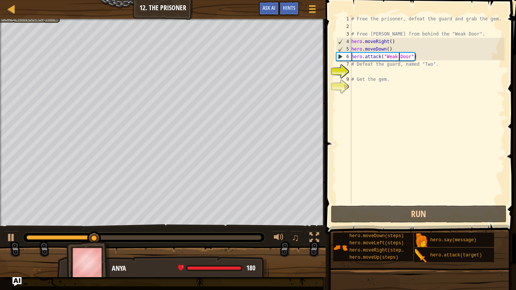
click at [362, 72] on div "# Free the prisoner, defeat the guard and grab the gem. # Free Patrick from beh…" at bounding box center [427, 117] width 155 height 204
type textarea "h"
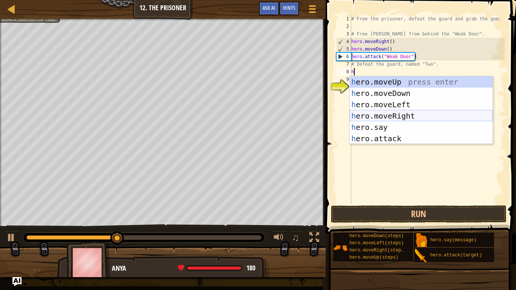
click at [371, 117] on div "h ero.moveUp press enter h ero.moveDown press enter h ero.moveLeft press enter …" at bounding box center [421, 121] width 143 height 91
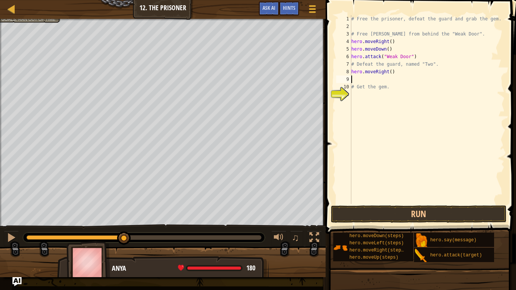
click at [391, 74] on div "# Free the prisoner, defeat the guard and grab the gem. # Free Patrick from beh…" at bounding box center [427, 117] width 155 height 204
type textarea "hero.moveRight(3)"
click at [391, 82] on div "# Free the prisoner, defeat the guard and grab the gem. # Free Patrick from beh…" at bounding box center [427, 117] width 155 height 204
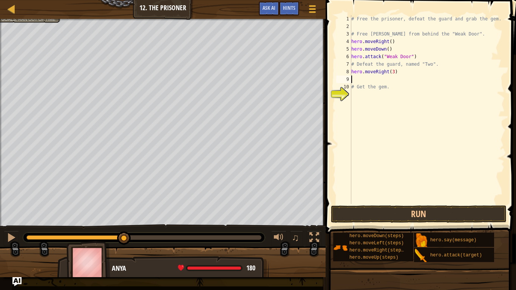
type textarea "h"
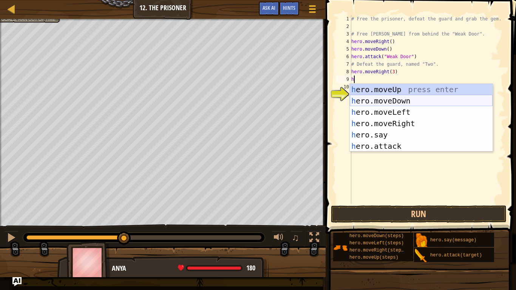
click at [397, 103] on div "h ero.moveUp press enter h ero.moveDown press enter h ero.moveLeft press enter …" at bounding box center [421, 129] width 143 height 91
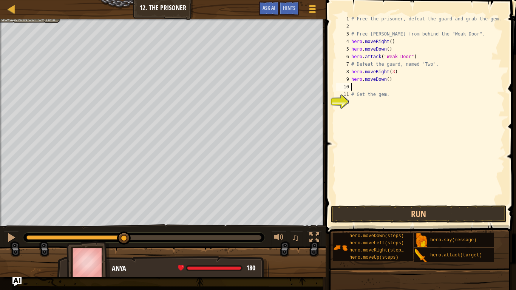
click at [389, 80] on div "# Free the prisoner, defeat the guard and grab the gem. # Free Patrick from beh…" at bounding box center [427, 117] width 155 height 204
type textarea "hero.moveDown(3)"
click at [377, 87] on div "# Free the prisoner, defeat the guard and grab the gem. # Free Patrick from beh…" at bounding box center [427, 117] width 155 height 204
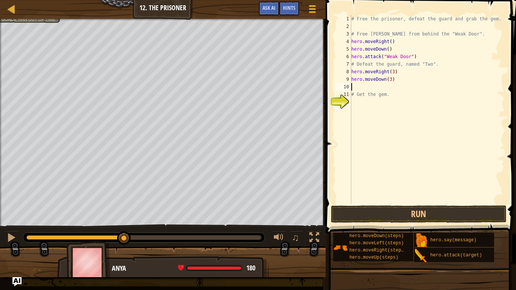
type textarea "h"
